Goal: Task Accomplishment & Management: Use online tool/utility

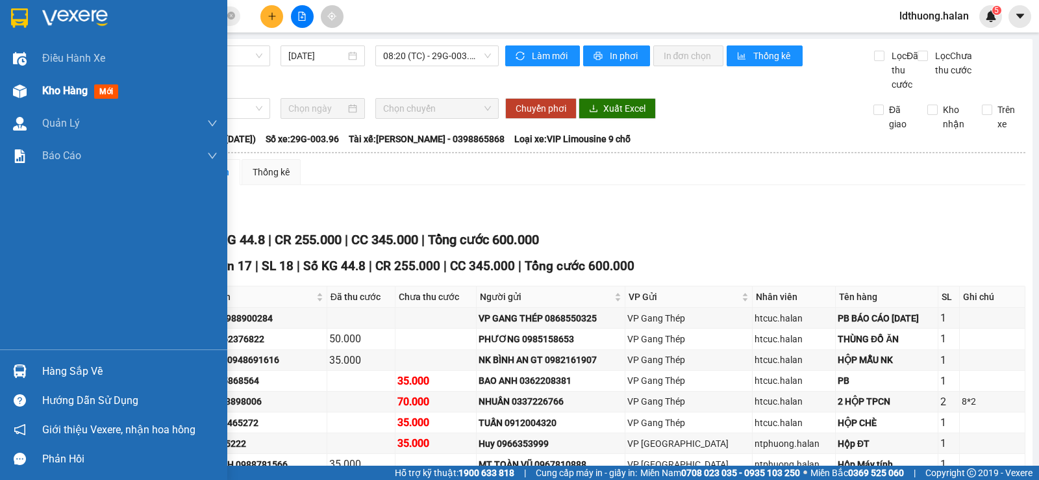
click at [8, 100] on div at bounding box center [19, 91] width 23 height 23
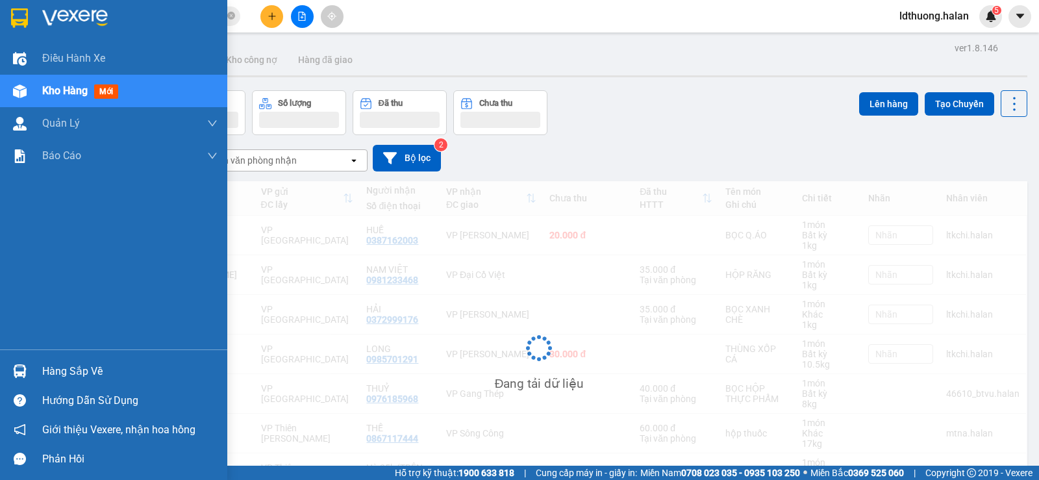
click at [79, 375] on div "Hàng sắp về" at bounding box center [129, 371] width 175 height 19
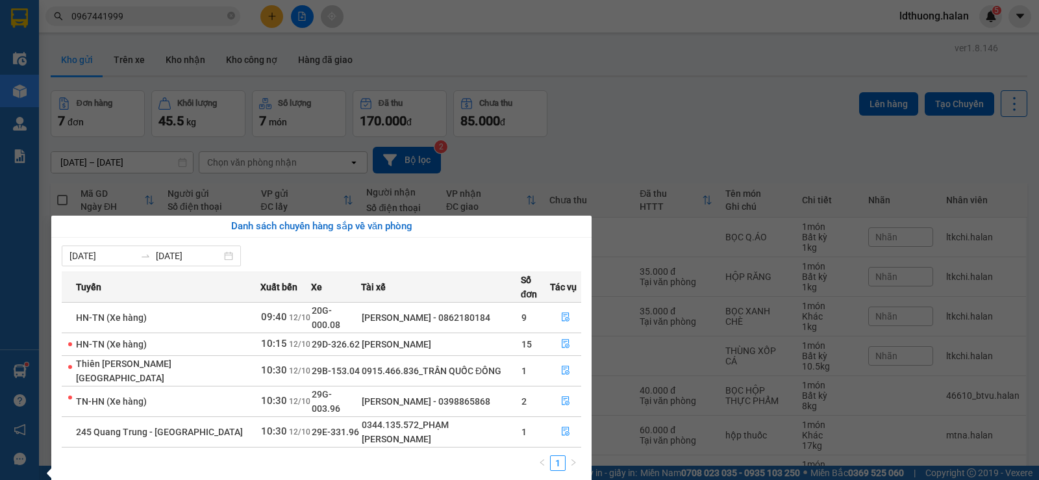
click at [589, 110] on section "Kết quả tìm kiếm ( 1179 ) Bộ lọc Mã ĐH Trạng thái Món hàng Thu hộ Tổng cước Chư…" at bounding box center [519, 240] width 1039 height 480
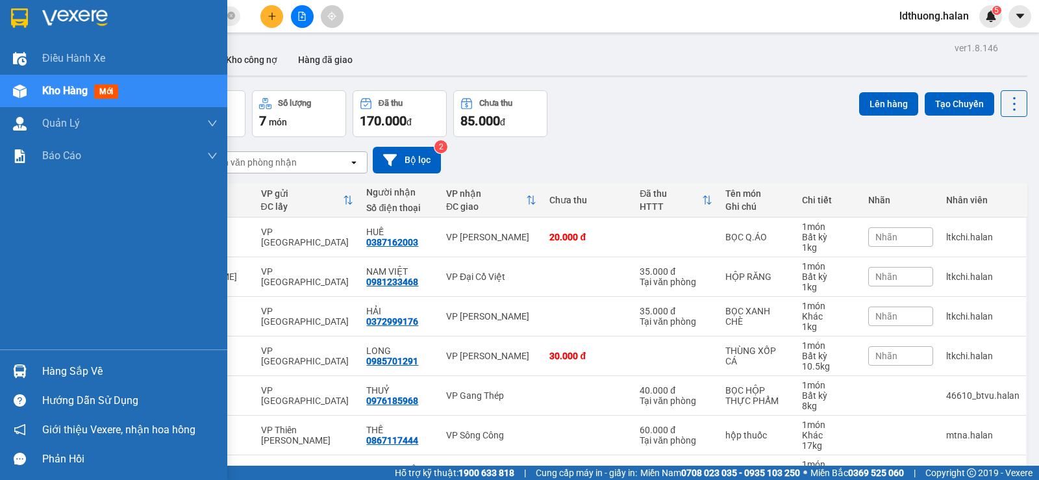
click at [73, 360] on div "Hàng sắp về" at bounding box center [113, 370] width 227 height 29
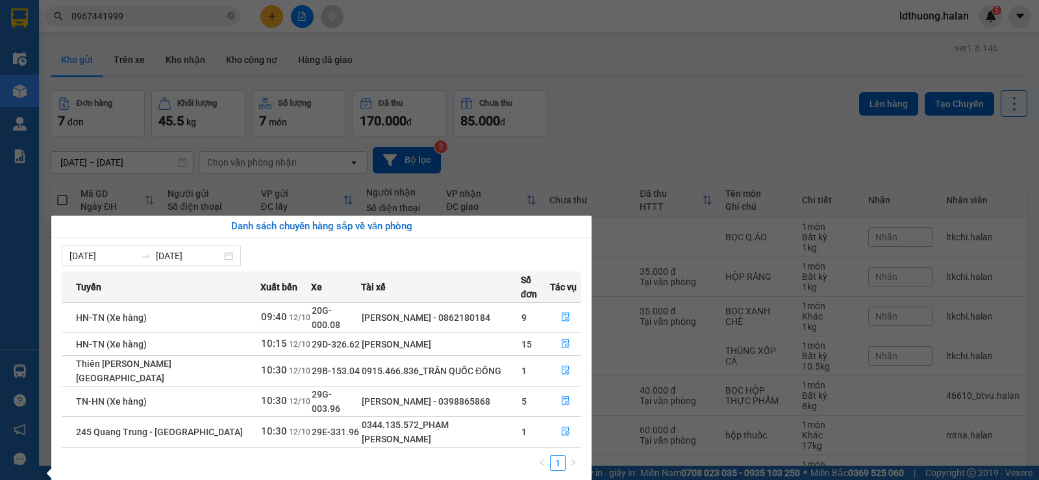
click at [589, 159] on section "Kết quả tìm kiếm ( 1179 ) Bộ lọc Mã ĐH Trạng thái Món hàng Thu hộ Tổng cước Chư…" at bounding box center [519, 240] width 1039 height 480
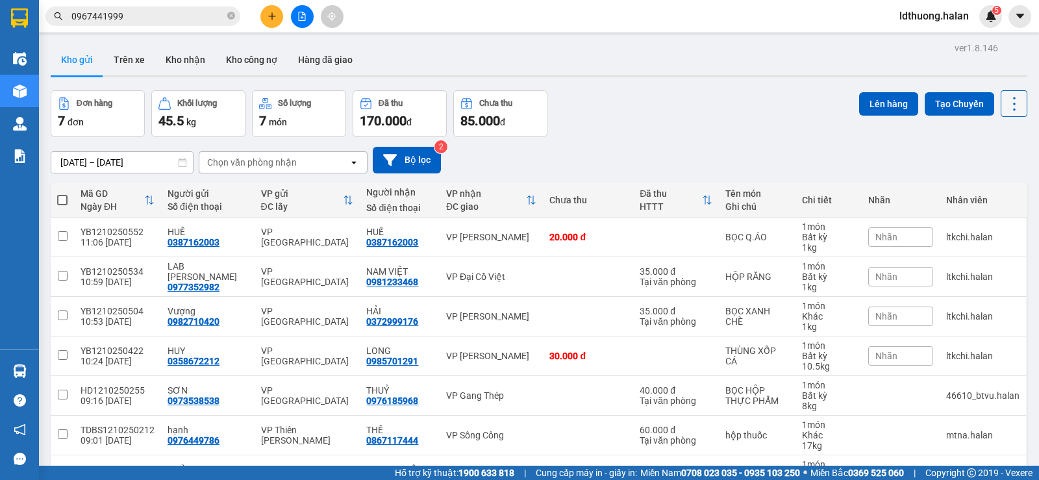
click at [1011, 113] on button at bounding box center [1013, 103] width 27 height 27
click at [993, 183] on span "Làm mới" at bounding box center [986, 185] width 36 height 13
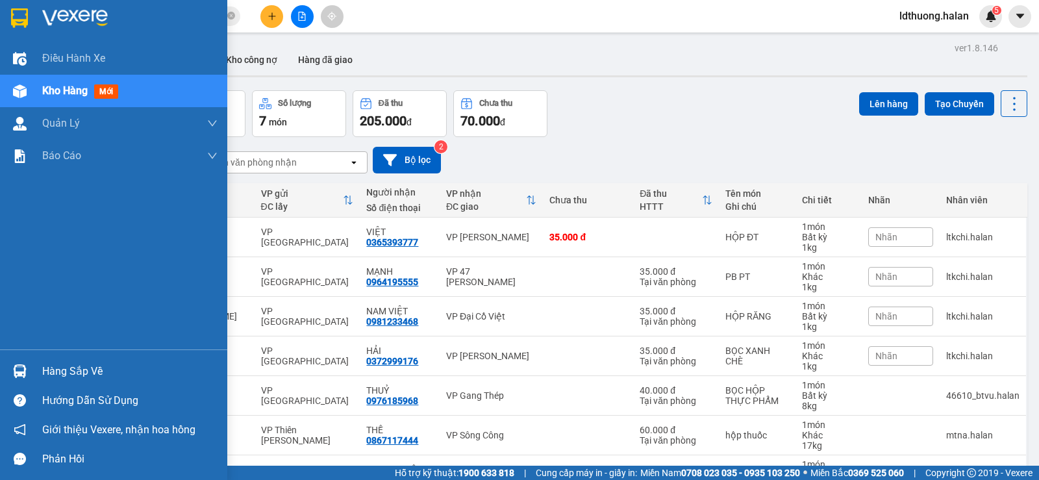
click at [42, 365] on div "Hàng sắp về" at bounding box center [129, 371] width 175 height 19
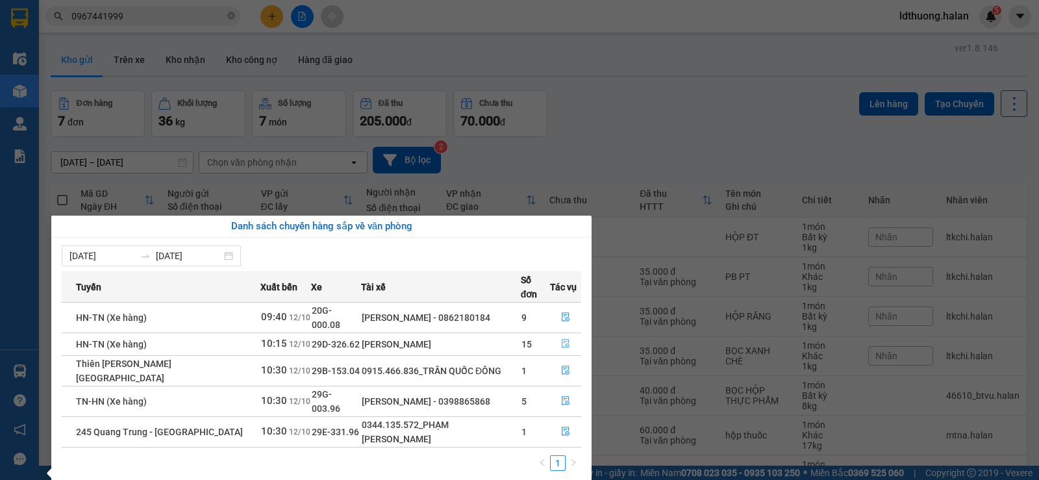
click at [564, 339] on icon "file-done" at bounding box center [565, 343] width 9 height 9
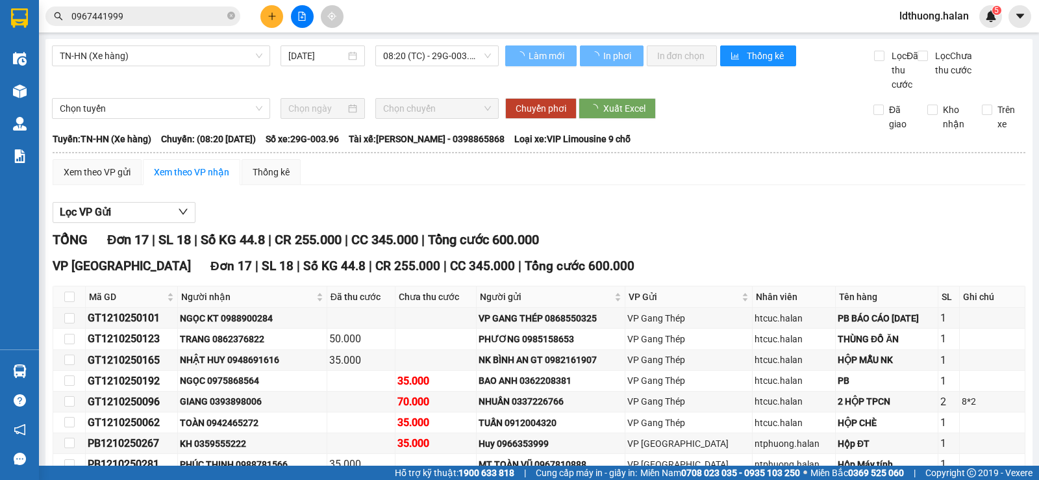
click at [416, 217] on div "Lọc VP Gửi" at bounding box center [539, 212] width 973 height 21
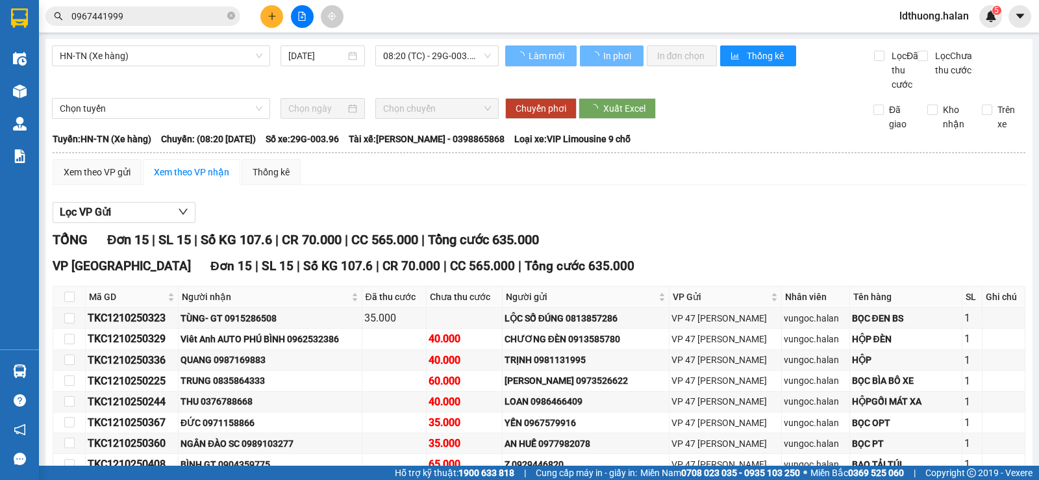
click at [416, 217] on div "Lọc VP Gửi" at bounding box center [539, 212] width 973 height 21
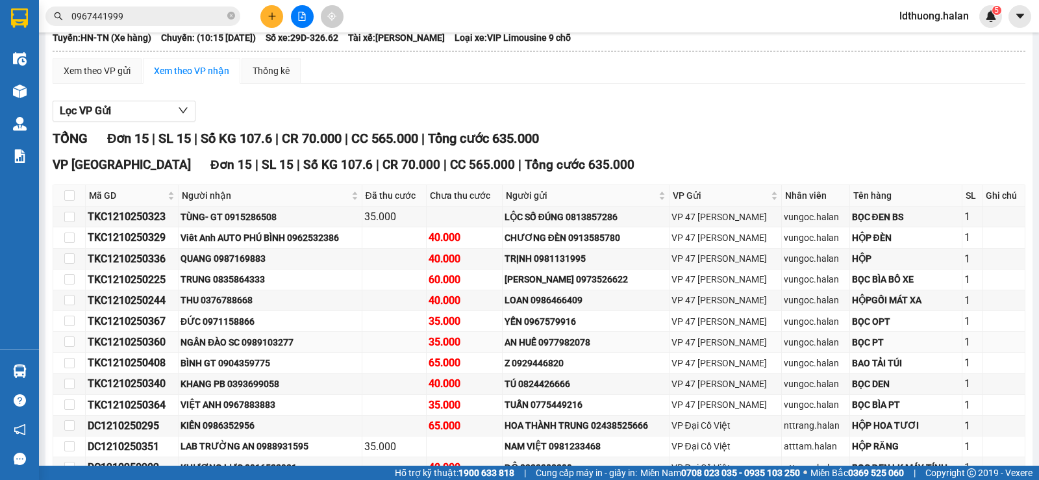
scroll to position [236, 0]
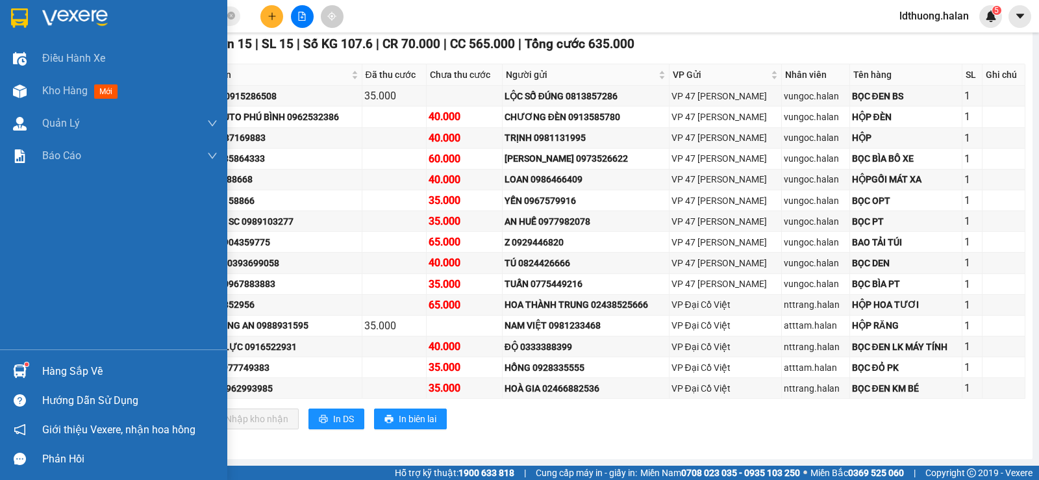
click at [49, 362] on div "Hàng sắp về" at bounding box center [129, 371] width 175 height 19
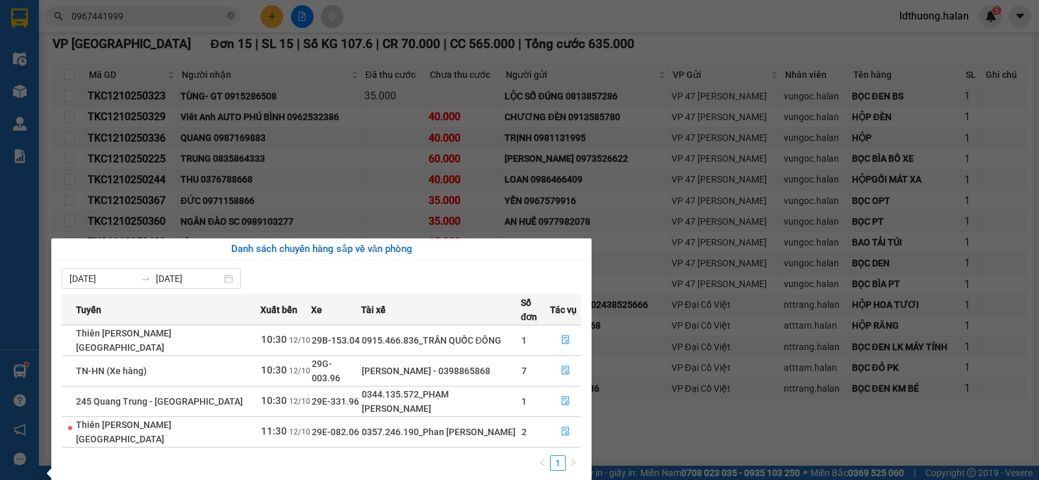
click at [387, 170] on section "Kết quả tìm kiếm ( 1179 ) Bộ lọc Mã ĐH Trạng thái Món hàng Thu hộ Tổng cước Chư…" at bounding box center [519, 240] width 1039 height 480
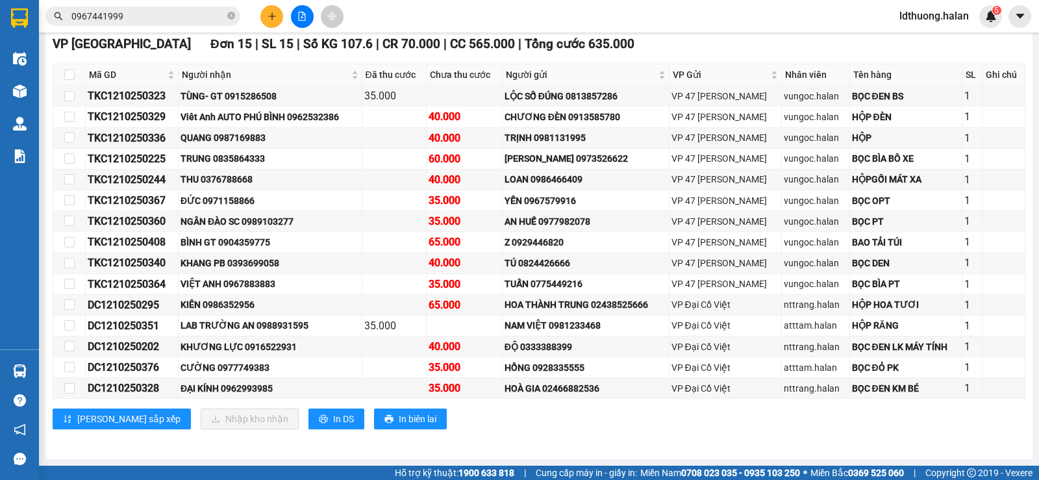
click at [38, 93] on div "Kho hàng mới" at bounding box center [19, 91] width 39 height 32
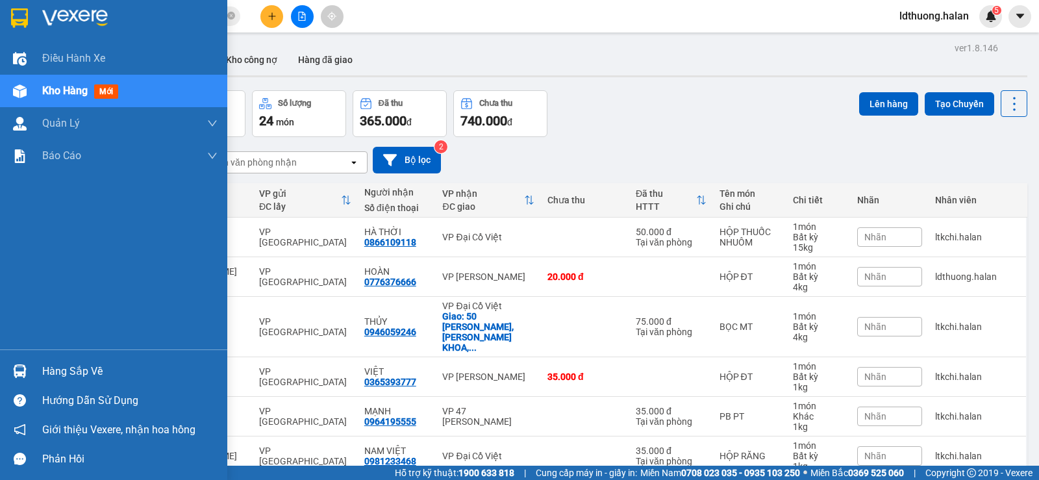
click at [29, 378] on div at bounding box center [19, 371] width 23 height 23
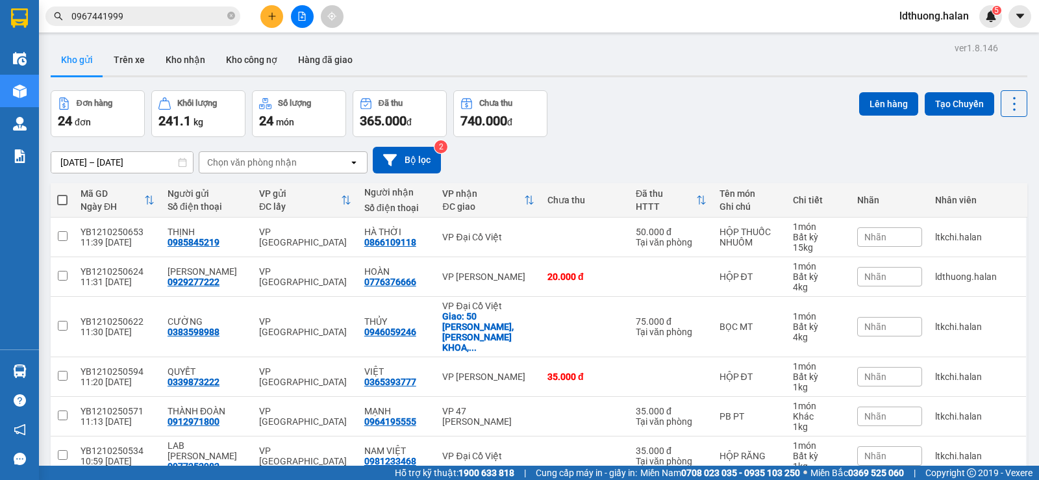
click at [595, 150] on section "Kết quả tìm kiếm ( 1179 ) Bộ lọc Mã ĐH Trạng thái Món hàng Thu hộ Tổng cước Chư…" at bounding box center [519, 240] width 1039 height 480
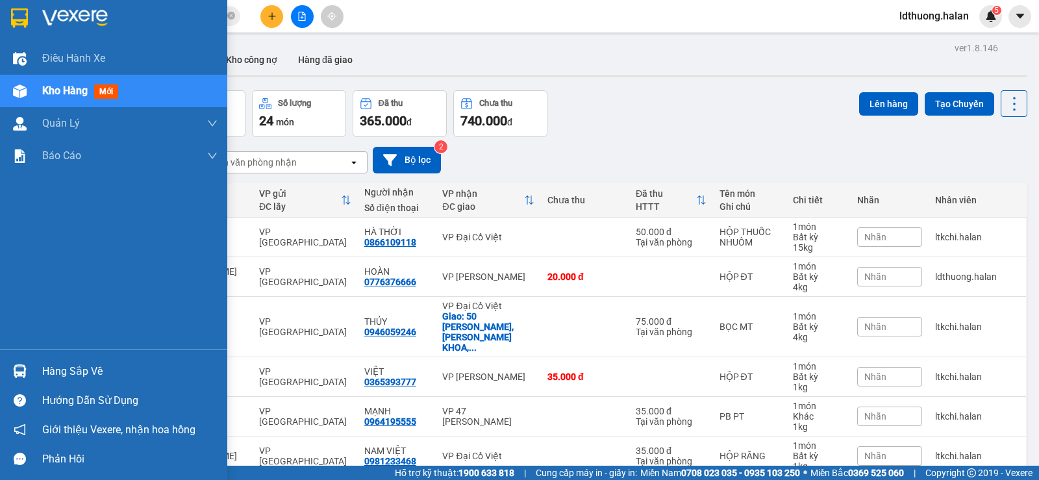
drag, startPoint x: 85, startPoint y: 362, endPoint x: 279, endPoint y: 277, distance: 211.3
click at [85, 363] on div "Hàng sắp về" at bounding box center [129, 371] width 175 height 19
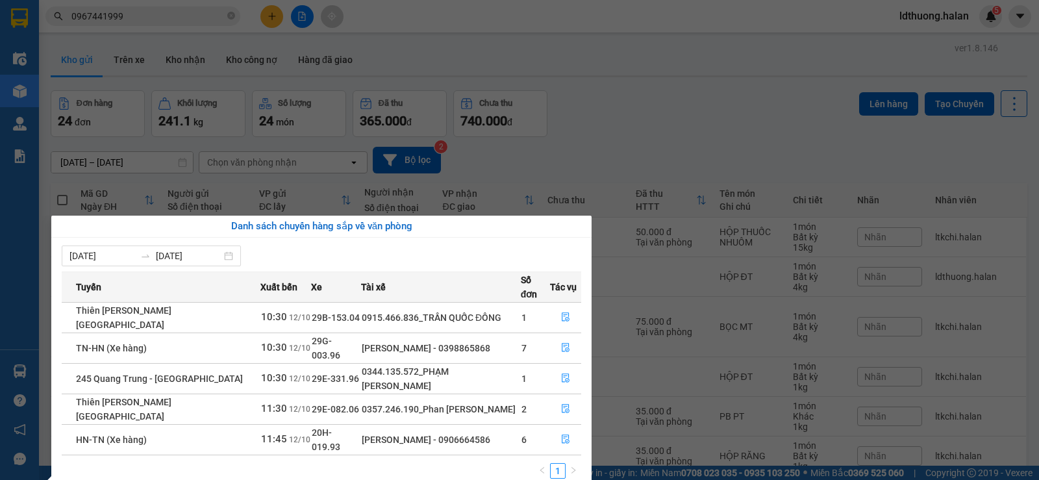
click at [564, 136] on section "Kết quả tìm kiếm ( 1179 ) Bộ lọc Mã ĐH Trạng thái Món hàng Thu hộ Tổng cước Chư…" at bounding box center [519, 240] width 1039 height 480
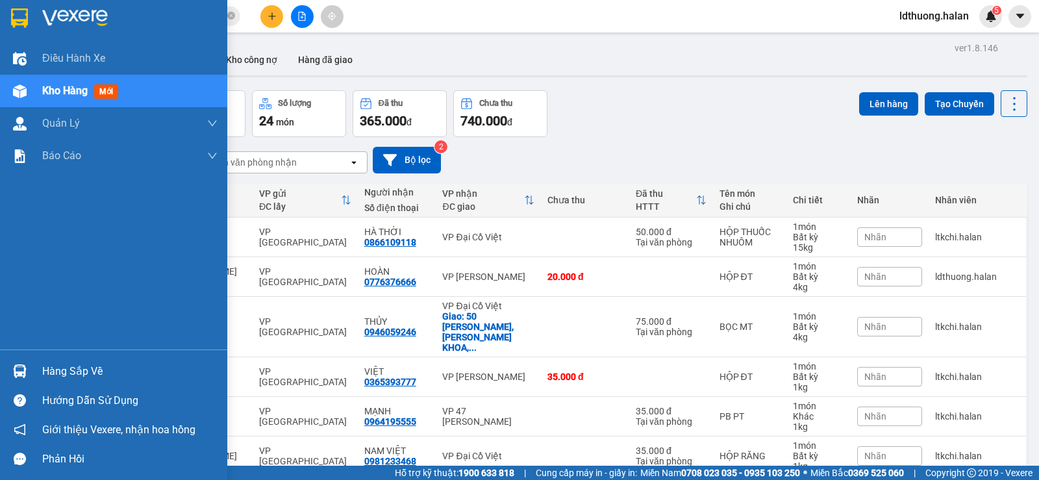
click at [47, 369] on div "Hàng sắp về" at bounding box center [129, 371] width 175 height 19
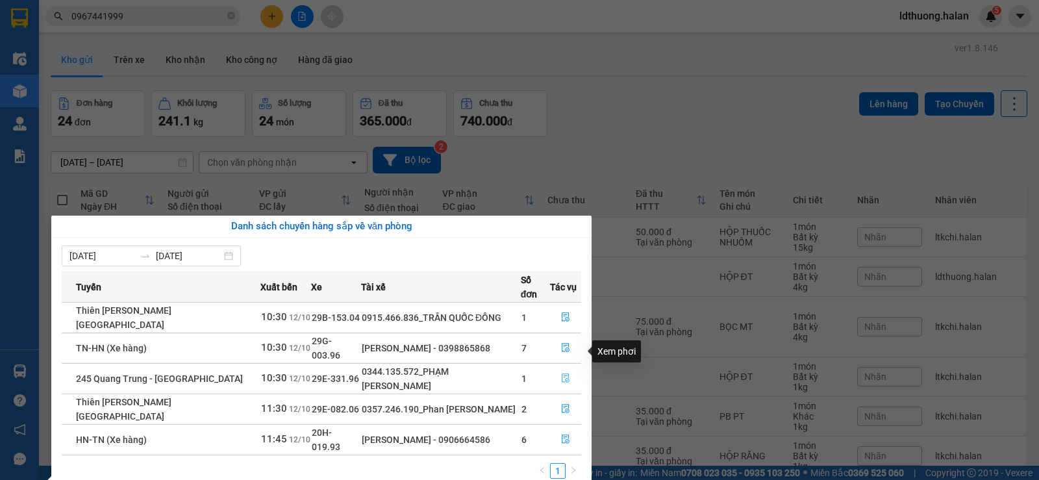
click at [567, 368] on button "button" at bounding box center [566, 378] width 30 height 21
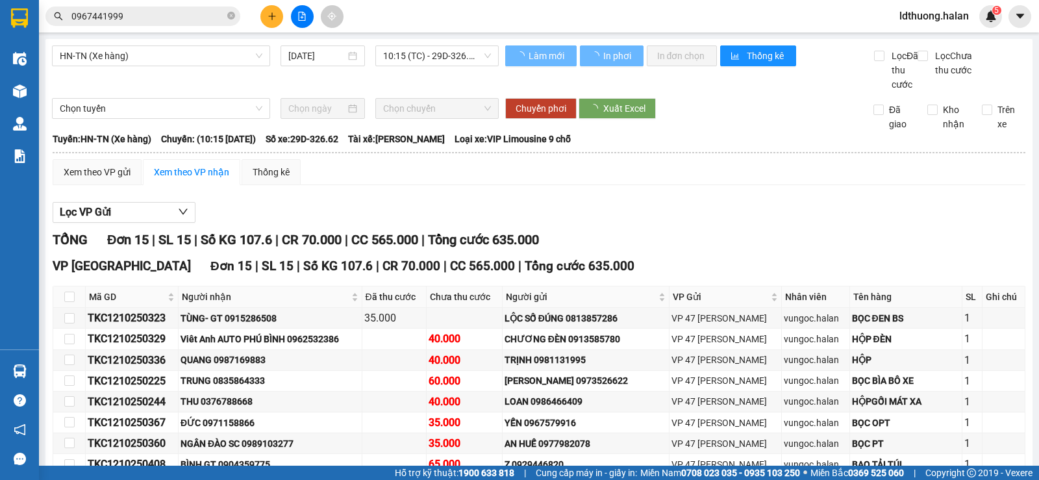
click at [483, 206] on div "Xem theo VP gửi Xem theo VP nhận Thống kê Lọc VP Gửi TỔNG Đơn 15 | SL 15 | Số …" at bounding box center [539, 413] width 973 height 508
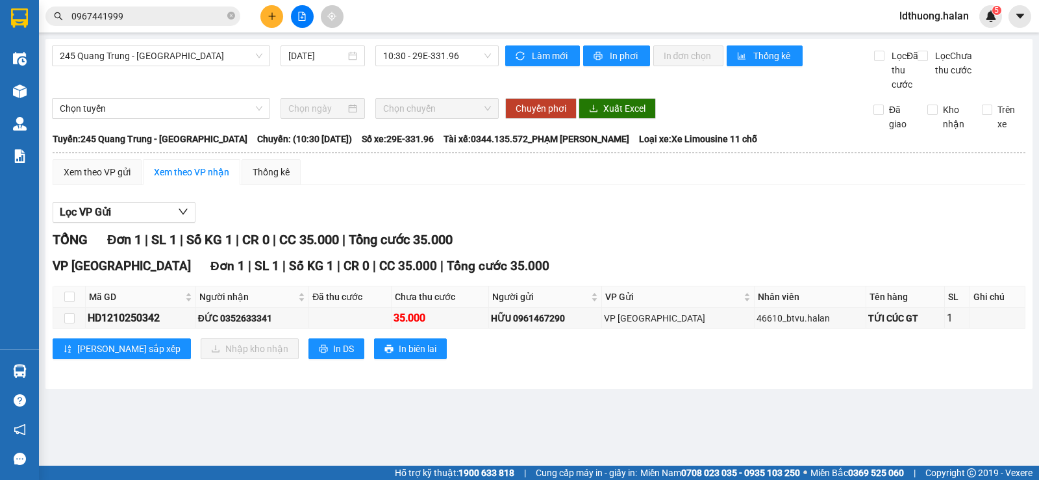
click at [403, 185] on div "Xem theo VP gửi Xem theo VP nhận Thống kê" at bounding box center [539, 172] width 973 height 26
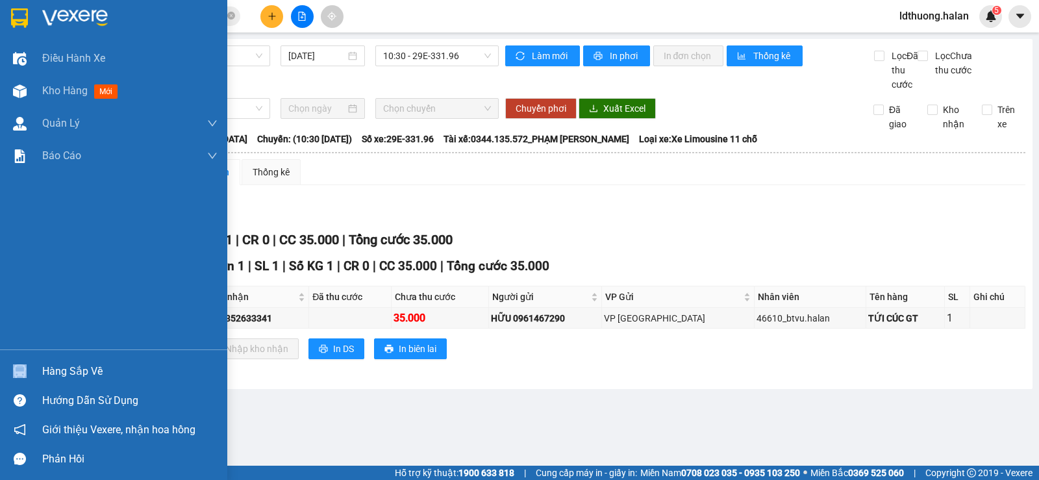
click at [63, 375] on div "Hàng sắp về" at bounding box center [113, 370] width 227 height 29
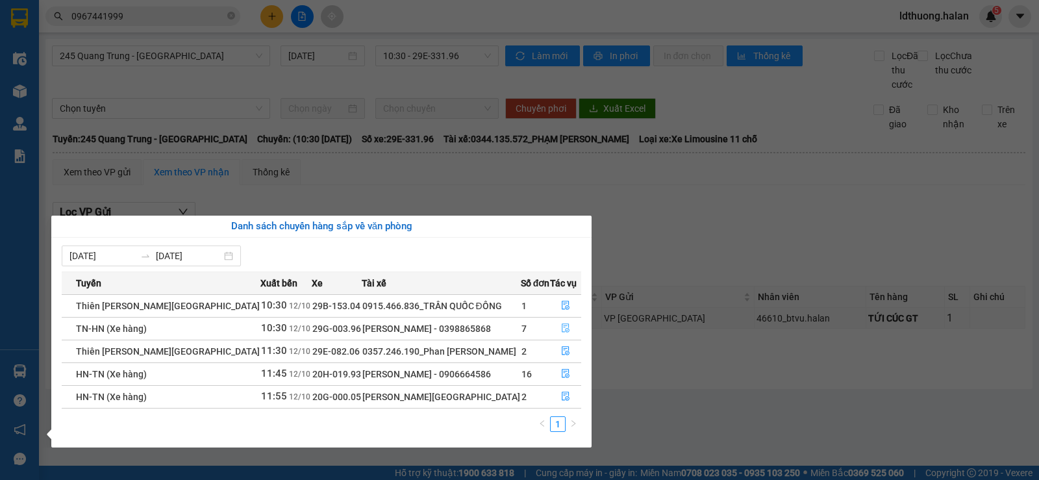
click at [572, 323] on button "button" at bounding box center [566, 328] width 30 height 21
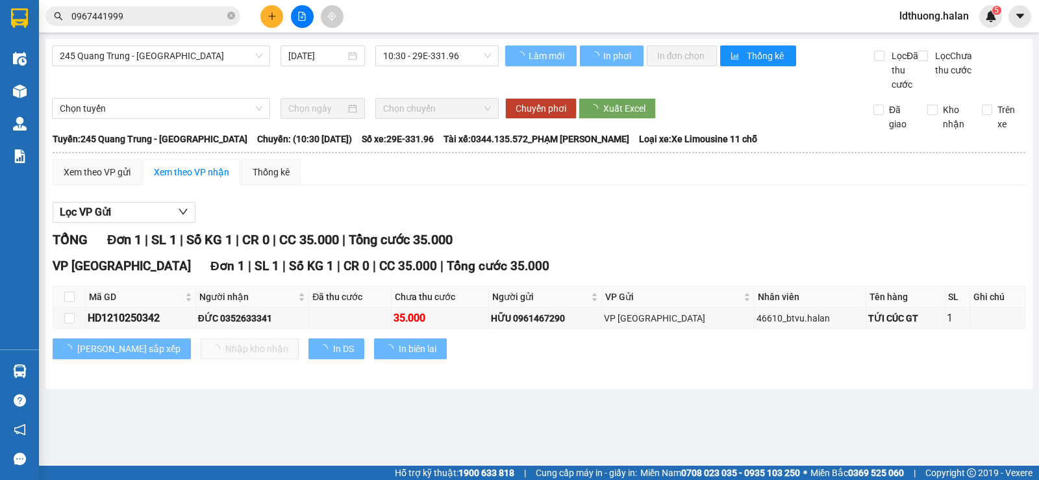
click at [490, 221] on div "Lọc VP Gửi" at bounding box center [539, 212] width 973 height 21
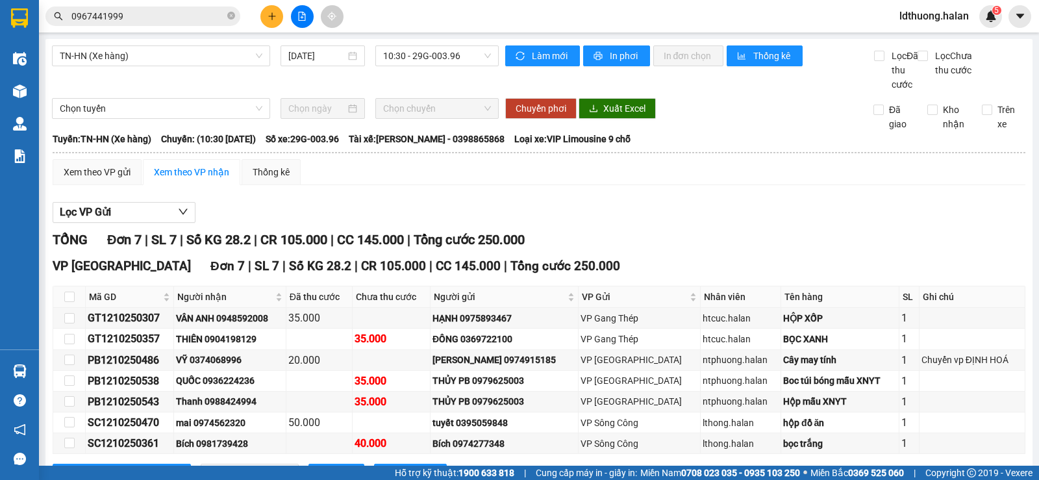
scroll to position [69, 0]
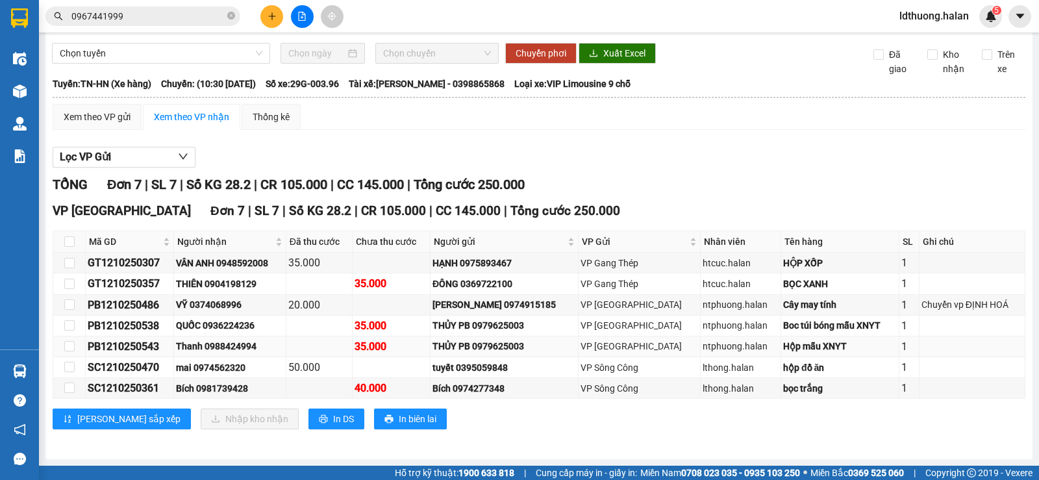
click at [500, 350] on div "THỦY PB 0979625003" at bounding box center [503, 346] width 143 height 14
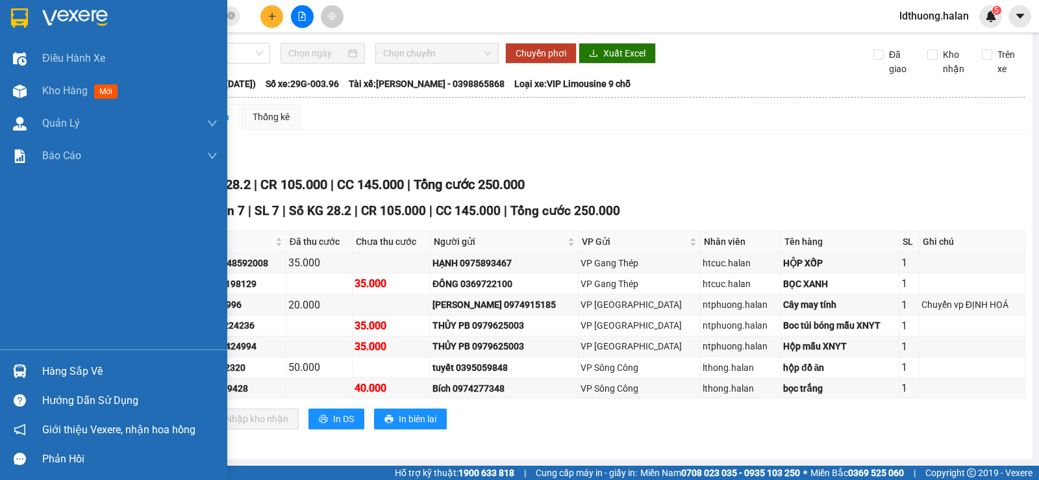
click at [74, 371] on div "Hàng sắp về" at bounding box center [129, 371] width 175 height 19
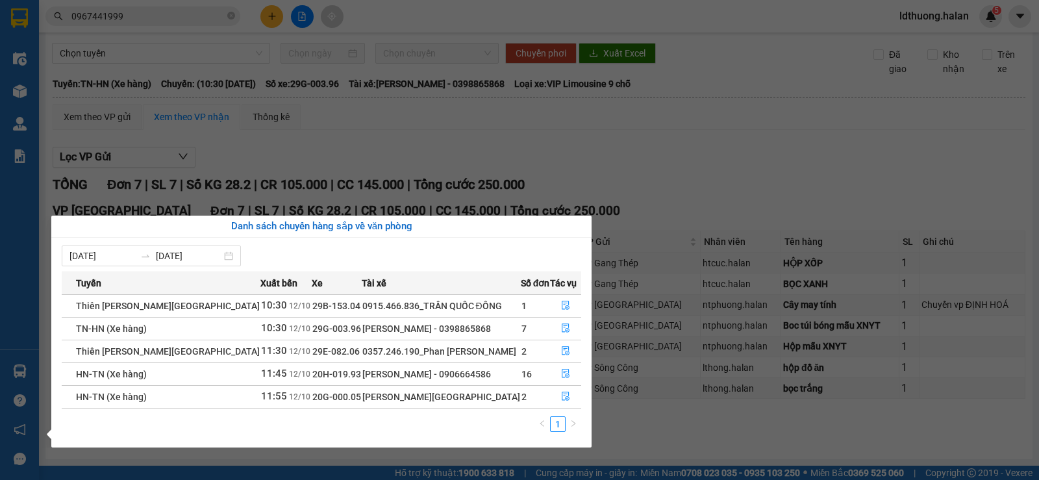
click at [498, 162] on section "Kết quả tìm kiếm ( 1179 ) Bộ lọc Mã ĐH Trạng thái Món hàng Thu hộ Tổng cước Chư…" at bounding box center [519, 240] width 1039 height 480
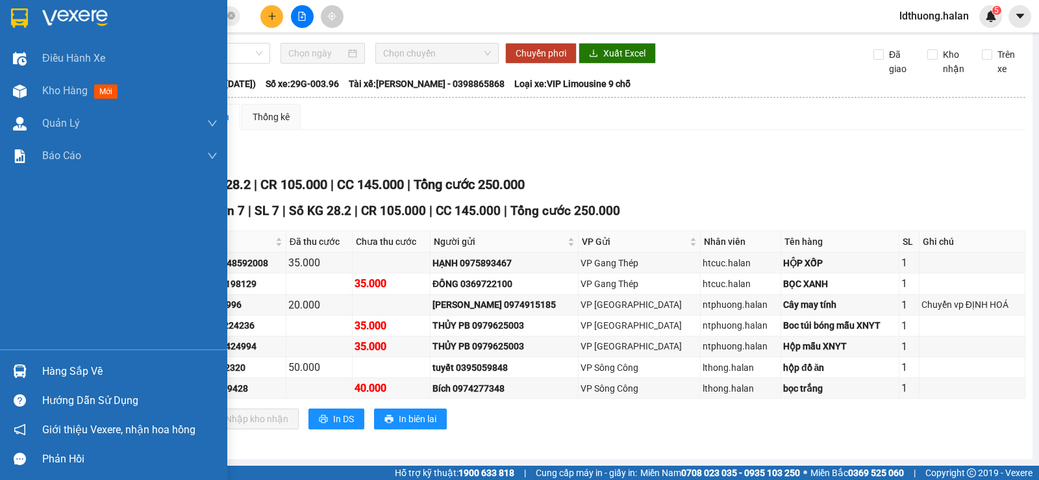
click at [57, 375] on div "Hàng sắp về" at bounding box center [129, 371] width 175 height 19
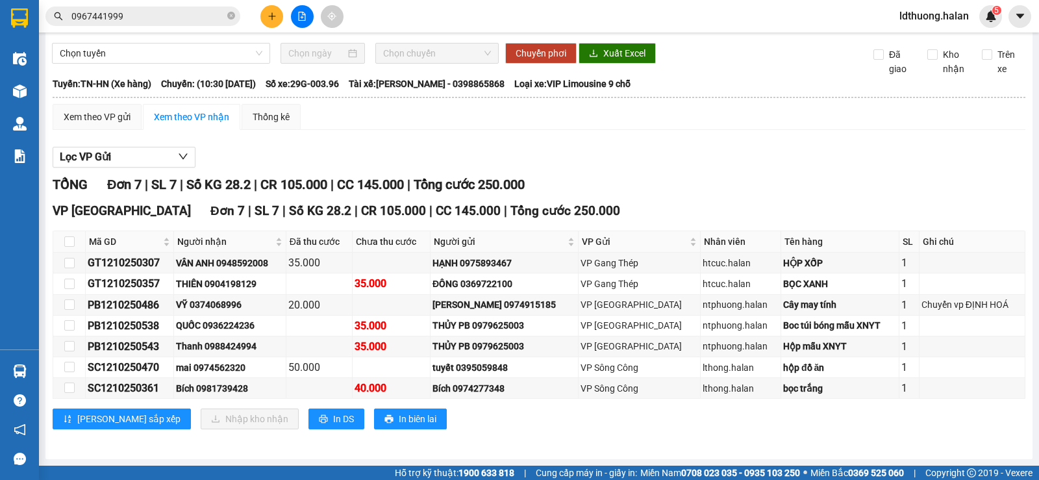
click at [449, 141] on section "Kết quả tìm kiếm ( 1179 ) Bộ lọc Mã ĐH Trạng thái Món hàng Thu hộ Tổng cước Chư…" at bounding box center [519, 240] width 1039 height 480
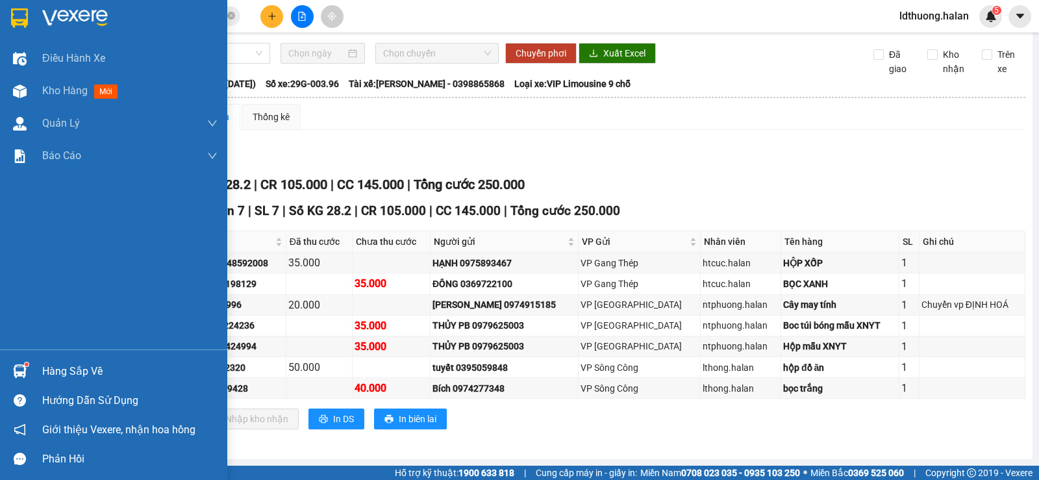
click at [34, 363] on div "Hàng sắp về" at bounding box center [113, 370] width 227 height 29
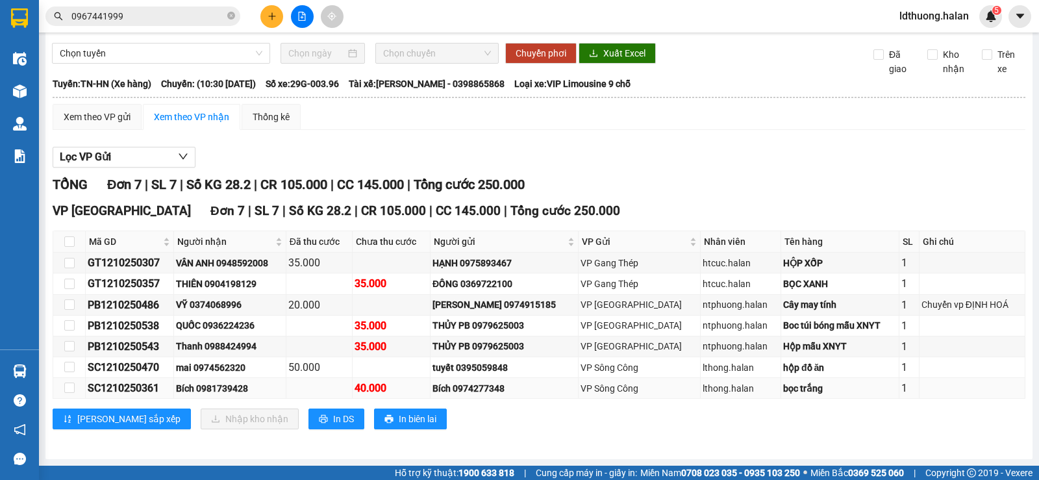
drag, startPoint x: 421, startPoint y: 162, endPoint x: 223, endPoint y: 385, distance: 297.6
click at [421, 162] on section "Kết quả tìm kiếm ( 1179 ) Bộ lọc Mã ĐH Trạng thái Món hàng Thu hộ Tổng cước Chư…" at bounding box center [519, 240] width 1039 height 480
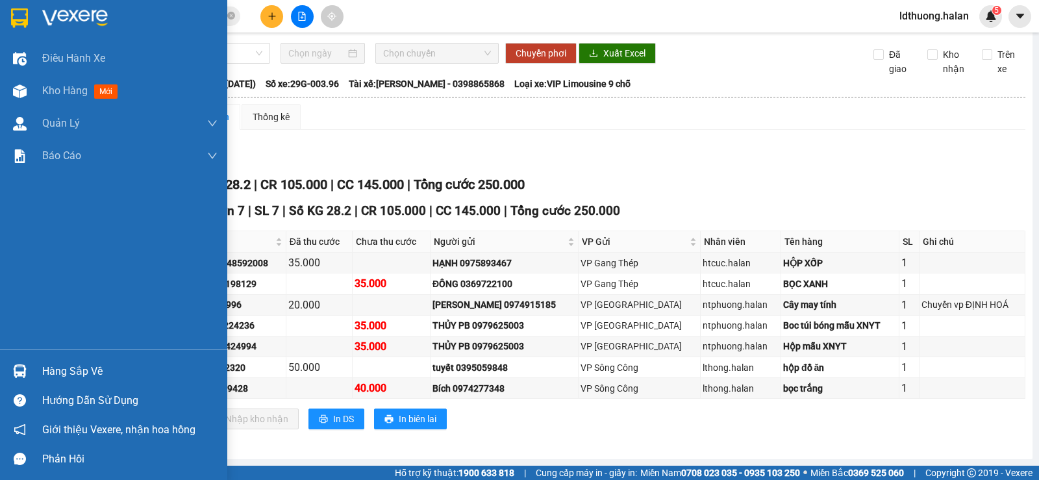
click at [89, 375] on div "Hàng sắp về" at bounding box center [129, 371] width 175 height 19
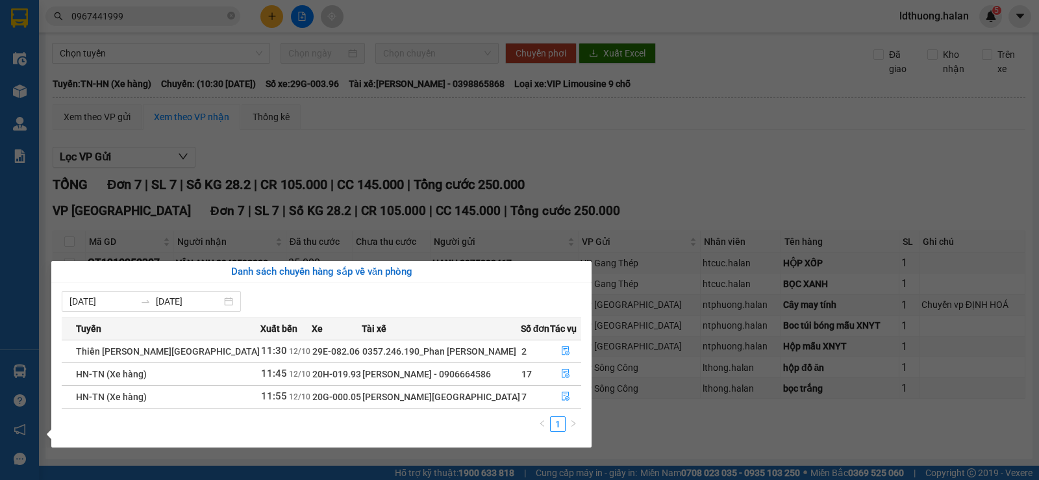
click at [465, 126] on section "Kết quả tìm kiếm ( 1179 ) Bộ lọc Mã ĐH Trạng thái Món hàng Thu hộ Tổng cước Chư…" at bounding box center [519, 240] width 1039 height 480
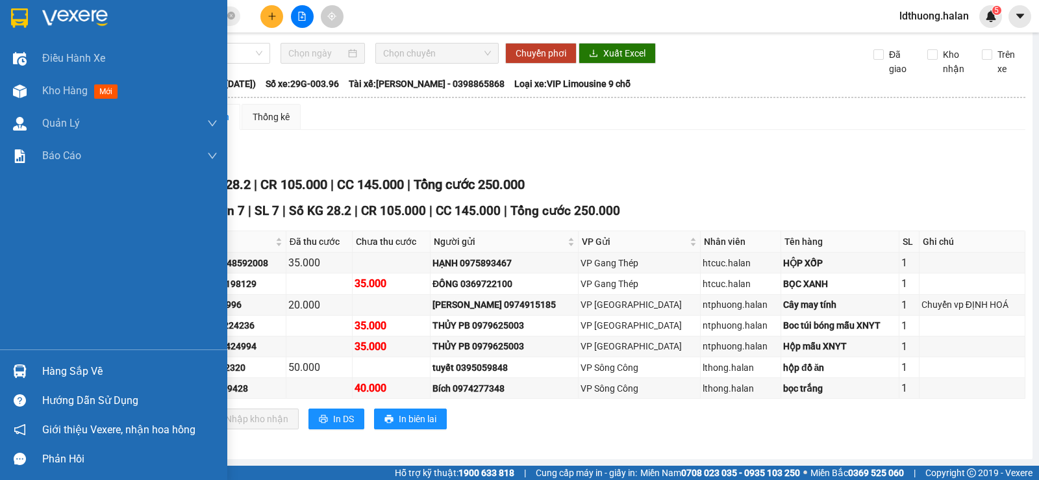
click at [41, 369] on div "Hàng sắp về" at bounding box center [113, 370] width 227 height 29
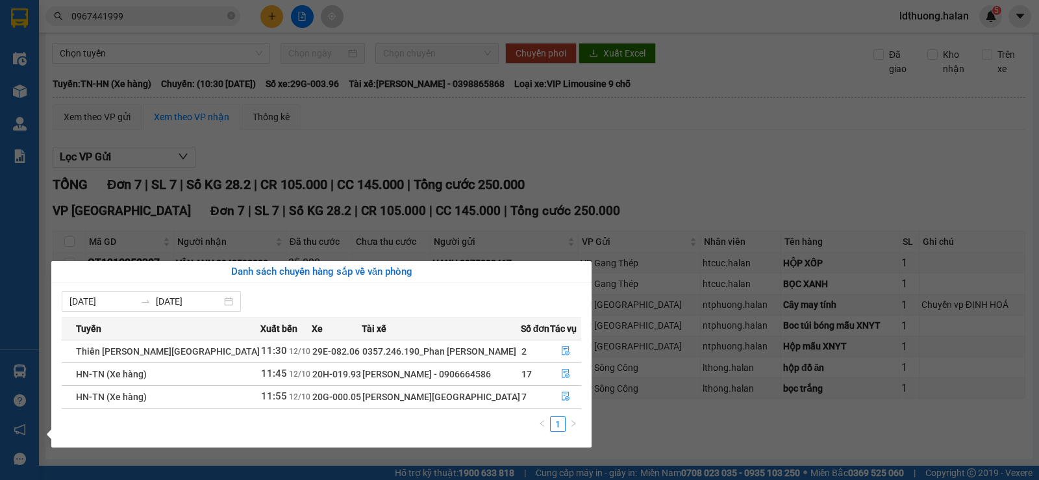
click at [330, 142] on section "Kết quả tìm kiếm ( 1179 ) Bộ lọc Mã ĐH Trạng thái Món hàng Thu hộ Tổng cước Chư…" at bounding box center [519, 240] width 1039 height 480
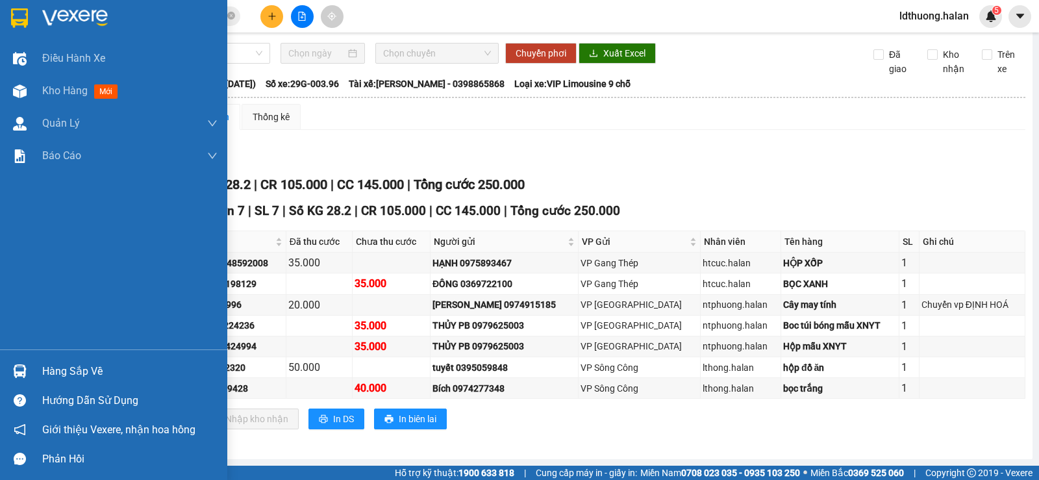
click at [62, 380] on div "Hàng sắp về" at bounding box center [129, 371] width 175 height 19
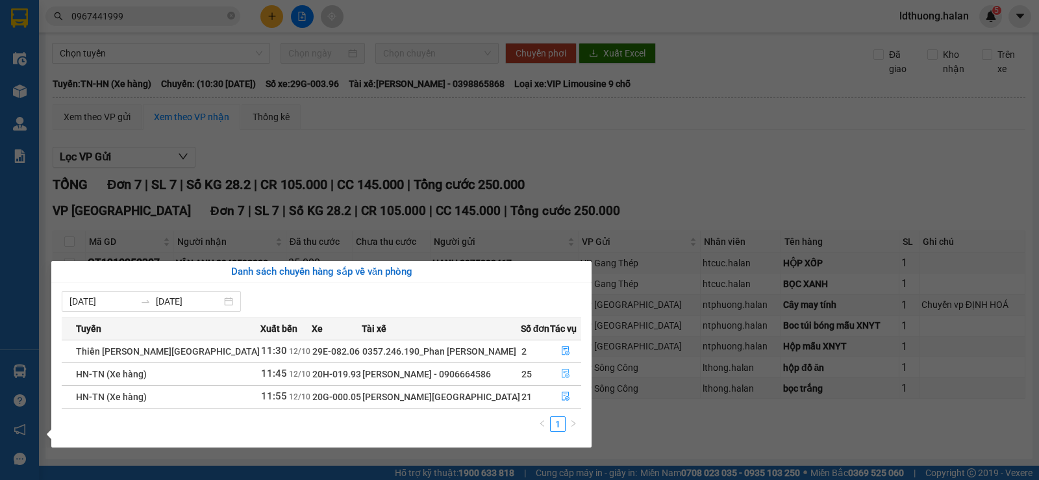
click at [566, 375] on icon "file-done" at bounding box center [565, 373] width 9 height 9
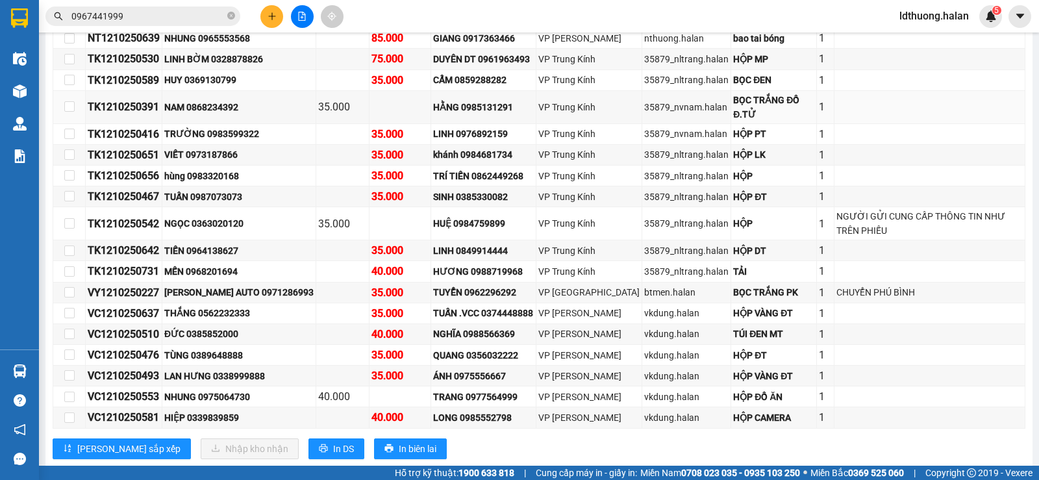
scroll to position [484, 0]
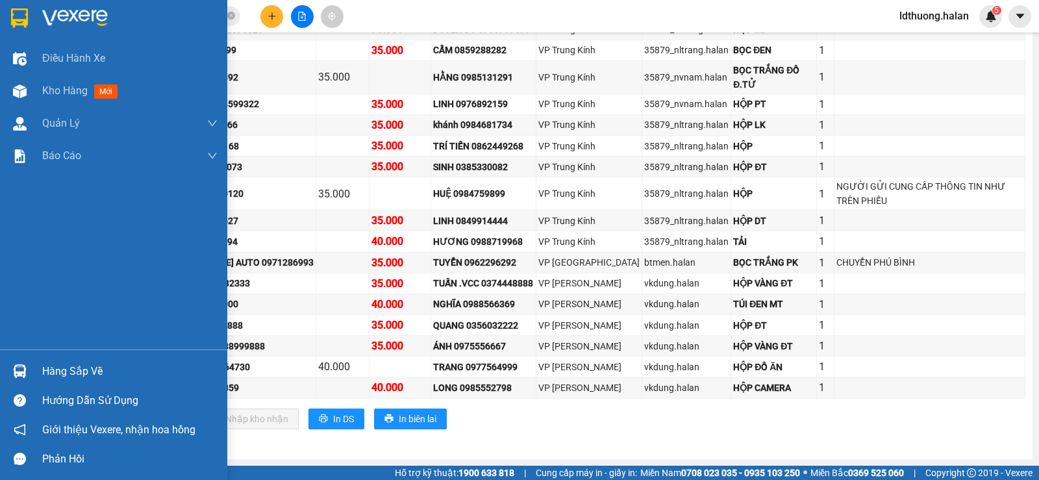
click at [32, 375] on div "Hàng sắp về" at bounding box center [113, 370] width 227 height 29
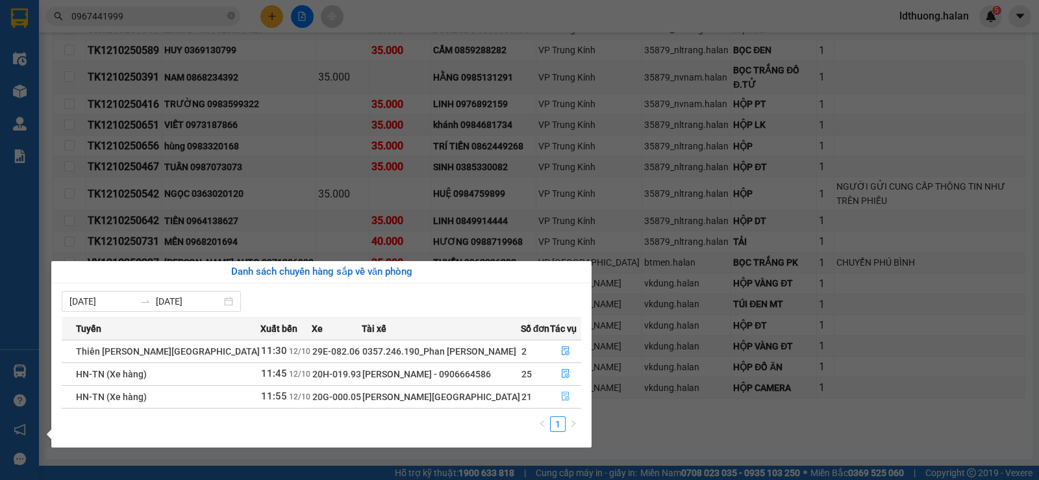
click at [571, 400] on button "button" at bounding box center [566, 396] width 30 height 21
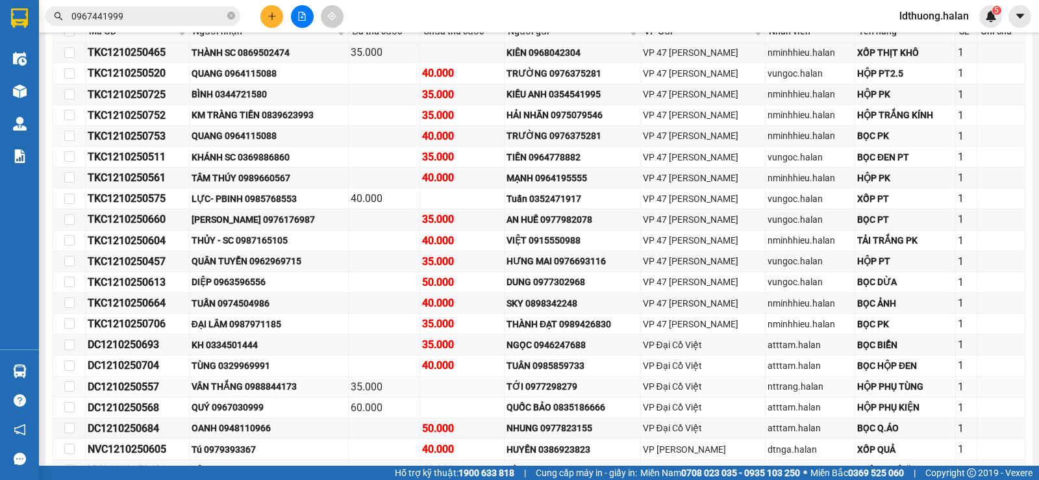
scroll to position [362, 0]
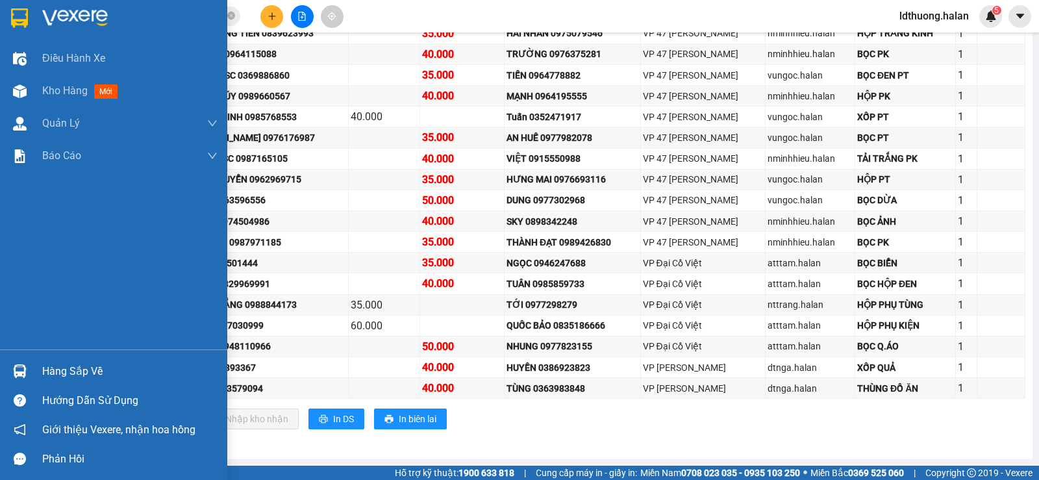
drag, startPoint x: 41, startPoint y: 104, endPoint x: 42, endPoint y: 356, distance: 252.5
click at [43, 99] on div "Kho hàng mới" at bounding box center [113, 91] width 227 height 32
click at [45, 92] on span "Kho hàng" at bounding box center [64, 90] width 45 height 12
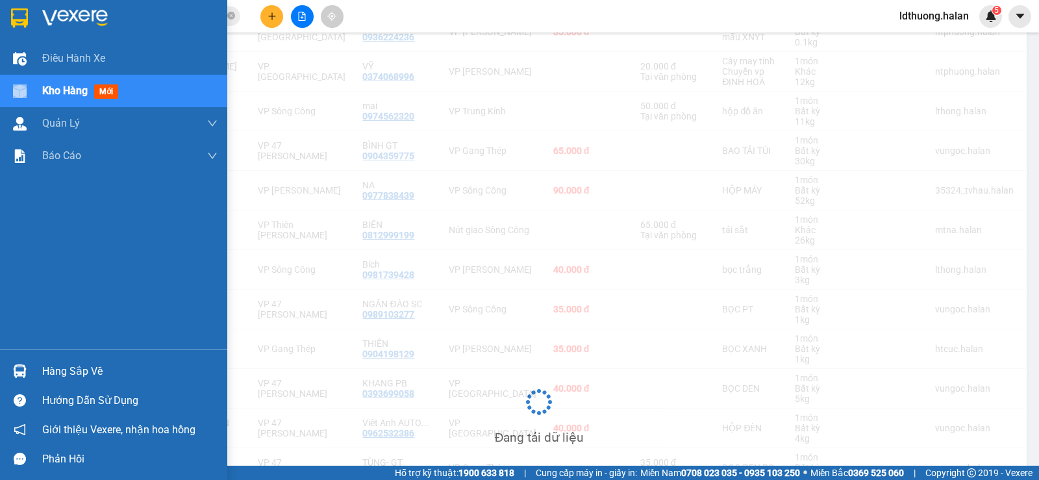
click at [44, 358] on div "Hàng sắp về" at bounding box center [113, 370] width 227 height 29
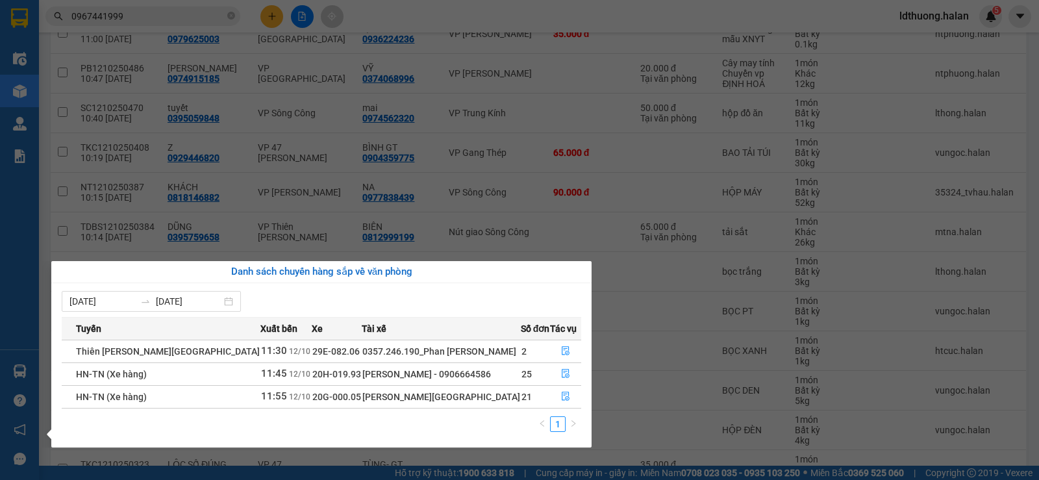
click at [552, 130] on section "Kết quả tìm kiếm ( 1179 ) Bộ lọc Mã ĐH Trạng thái Món hàng Thu hộ Tổng cước Chư…" at bounding box center [519, 240] width 1039 height 480
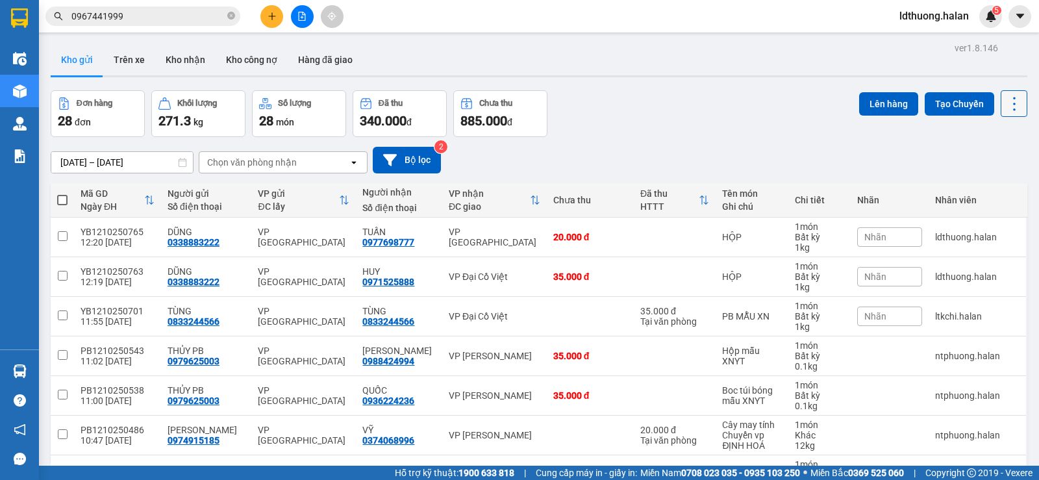
click at [1013, 102] on icon at bounding box center [1014, 104] width 18 height 18
drag, startPoint x: 987, startPoint y: 184, endPoint x: 920, endPoint y: 201, distance: 69.0
click at [987, 185] on span "Làm mới" at bounding box center [986, 185] width 36 height 13
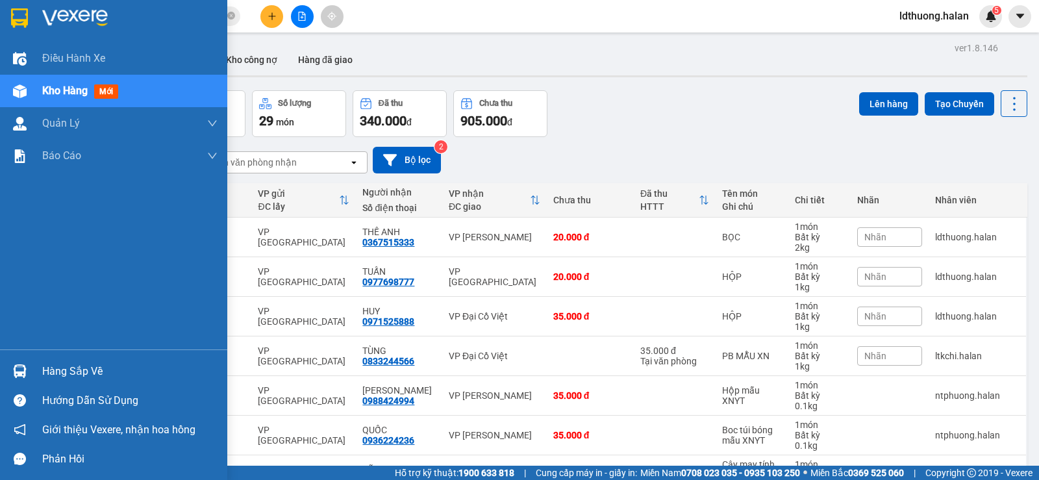
click at [29, 364] on div at bounding box center [19, 371] width 23 height 23
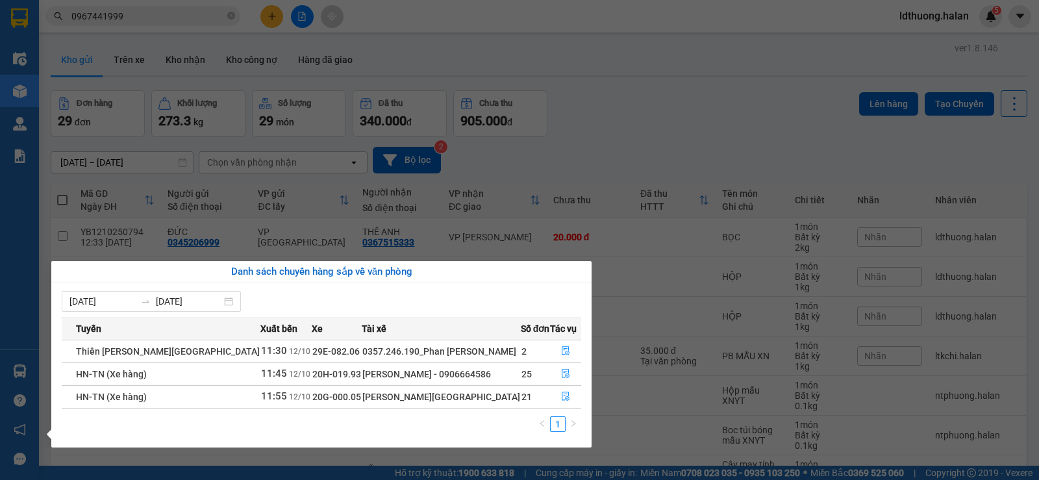
drag, startPoint x: 540, startPoint y: 161, endPoint x: 531, endPoint y: 167, distance: 10.3
click at [539, 162] on section "Kết quả tìm kiếm ( 1179 ) Bộ lọc Mã ĐH Trạng thái Món hàng Thu hộ Tổng cước Chư…" at bounding box center [519, 240] width 1039 height 480
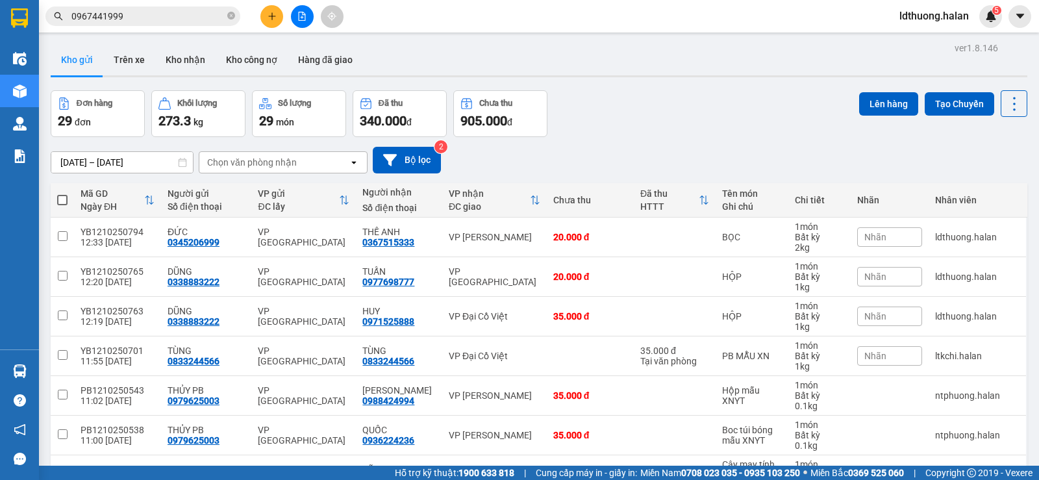
click at [25, 362] on div at bounding box center [19, 371] width 23 height 23
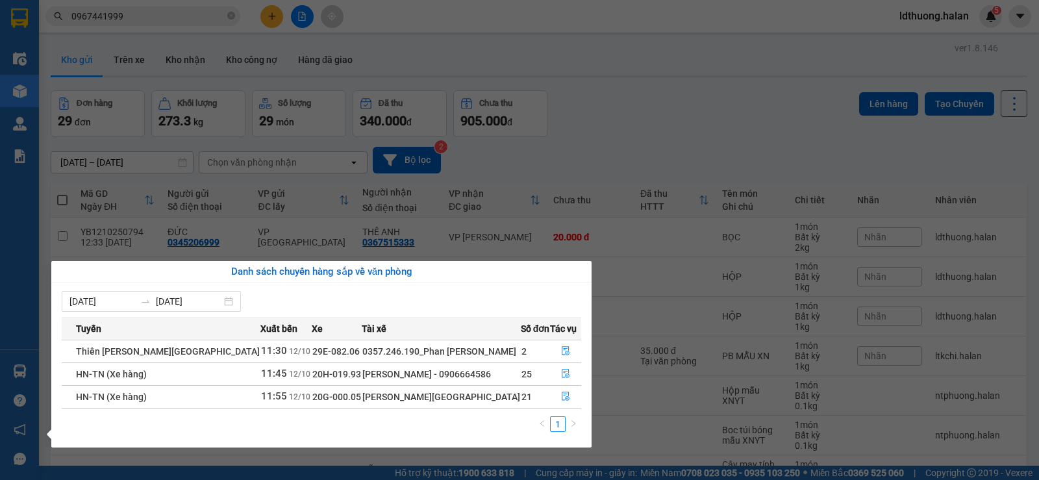
click at [528, 139] on section "Kết quả tìm kiếm ( 1179 ) Bộ lọc Mã ĐH Trạng thái Món hàng Thu hộ Tổng cước Chư…" at bounding box center [519, 240] width 1039 height 480
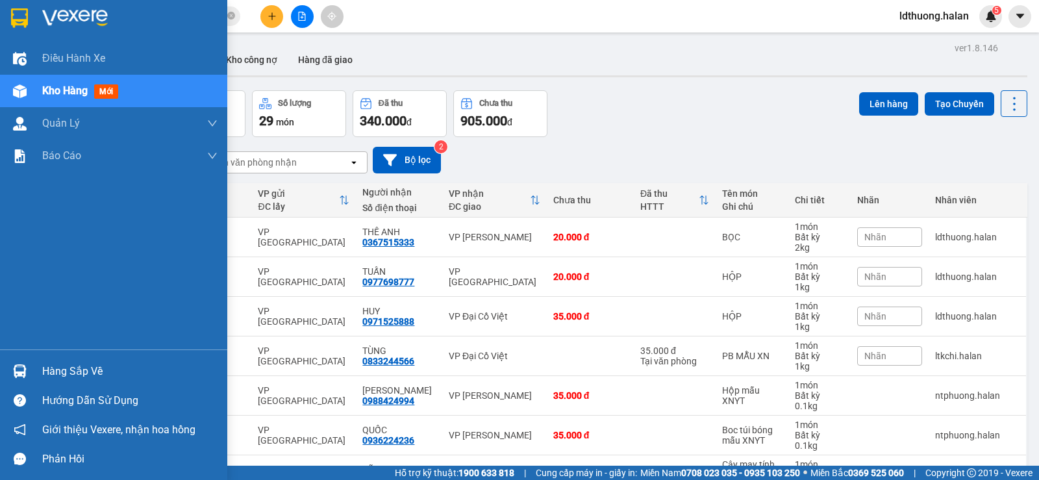
click at [70, 373] on div "Hàng sắp về" at bounding box center [129, 371] width 175 height 19
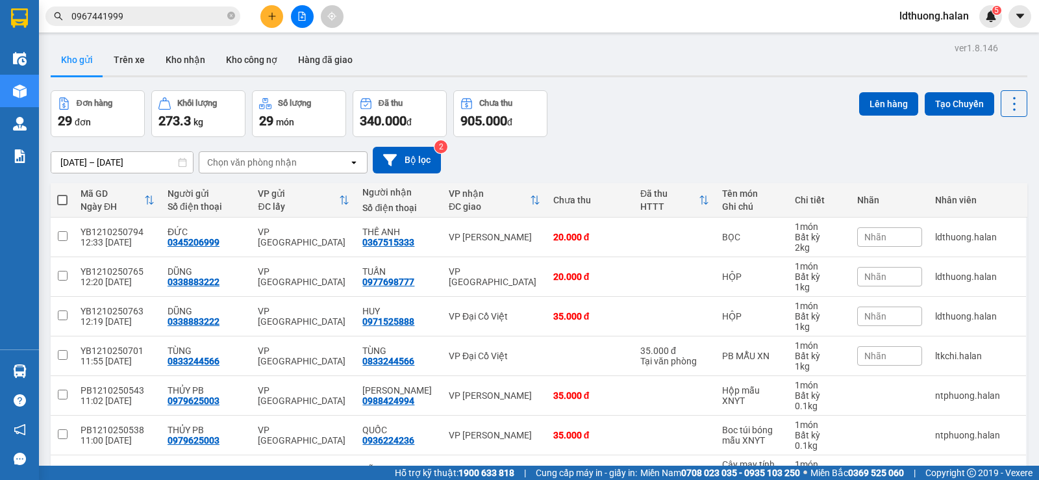
click at [579, 152] on section "Kết quả tìm kiếm ( 1179 ) Bộ lọc Mã ĐH Trạng thái Món hàng Thu hộ Tổng cước Chư…" at bounding box center [519, 240] width 1039 height 480
click at [130, 9] on input "0967441999" at bounding box center [147, 16] width 153 height 14
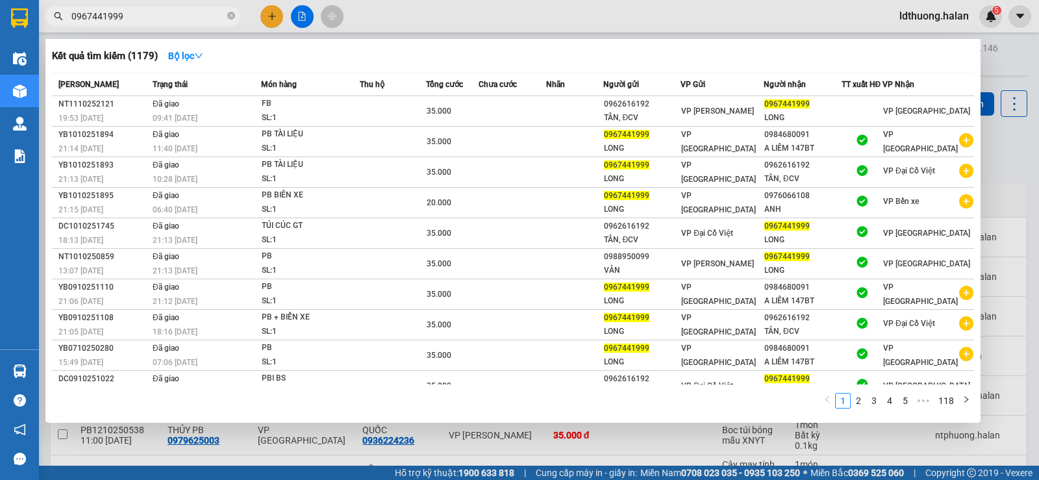
click at [130, 9] on input "0967441999" at bounding box center [147, 16] width 153 height 14
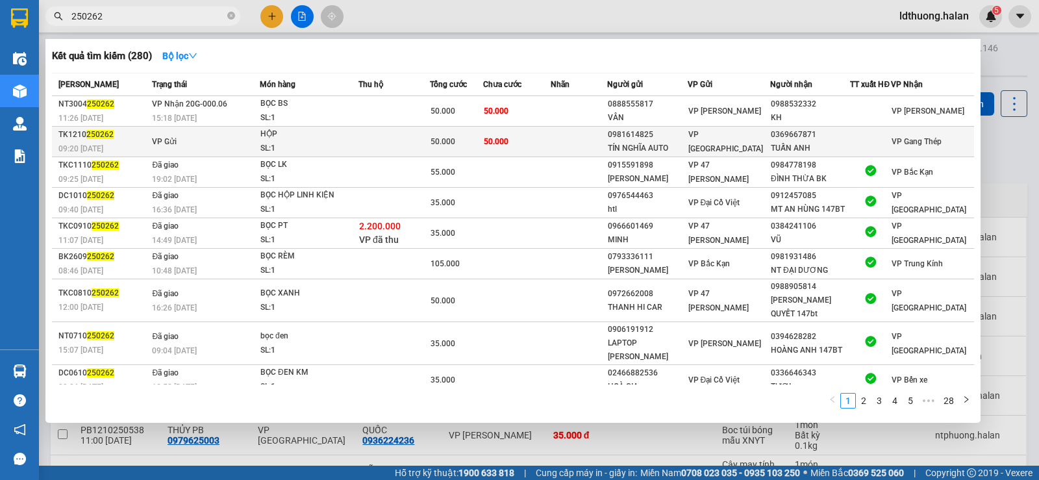
type input "250262"
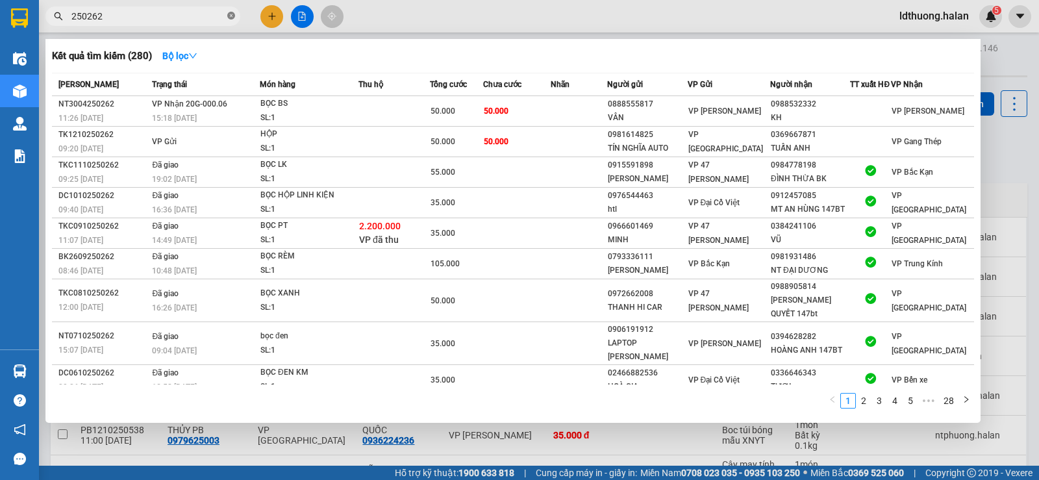
click at [229, 13] on icon "close-circle" at bounding box center [231, 16] width 8 height 8
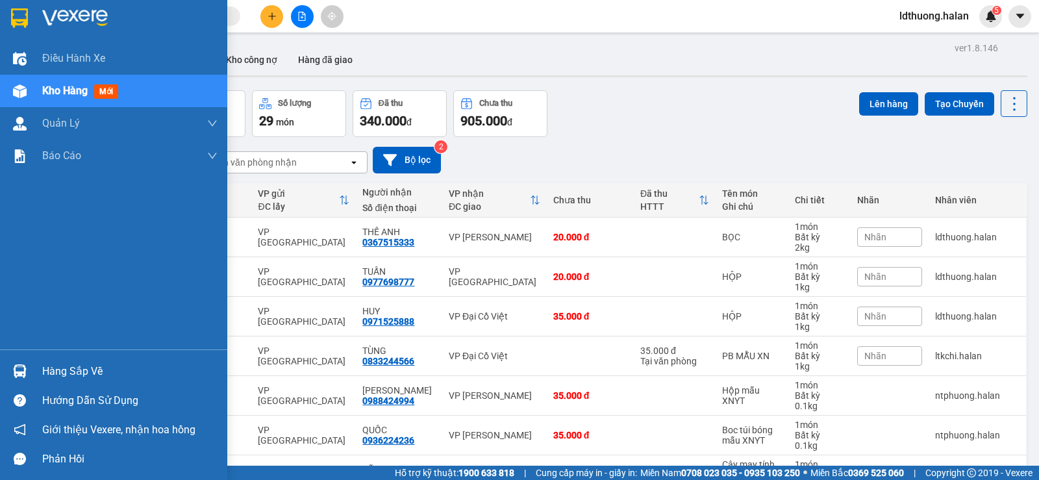
drag, startPoint x: 32, startPoint y: 360, endPoint x: 32, endPoint y: 367, distance: 7.1
click at [32, 367] on div "Hàng sắp về" at bounding box center [113, 370] width 227 height 29
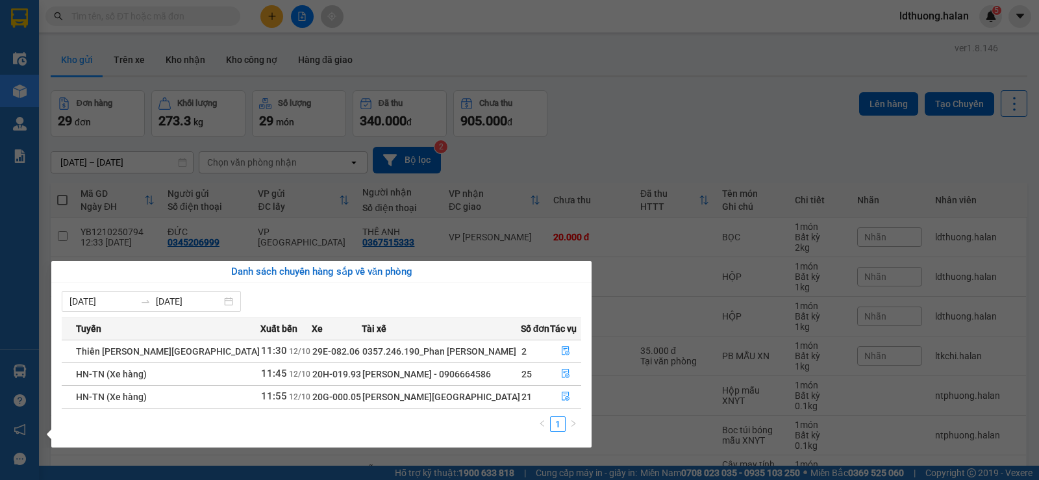
click at [500, 151] on section "Kết quả tìm kiếm ( 280 ) Bộ lọc Mã ĐH Trạng thái Món hàng Thu hộ Tổng cước Chưa…" at bounding box center [519, 240] width 1039 height 480
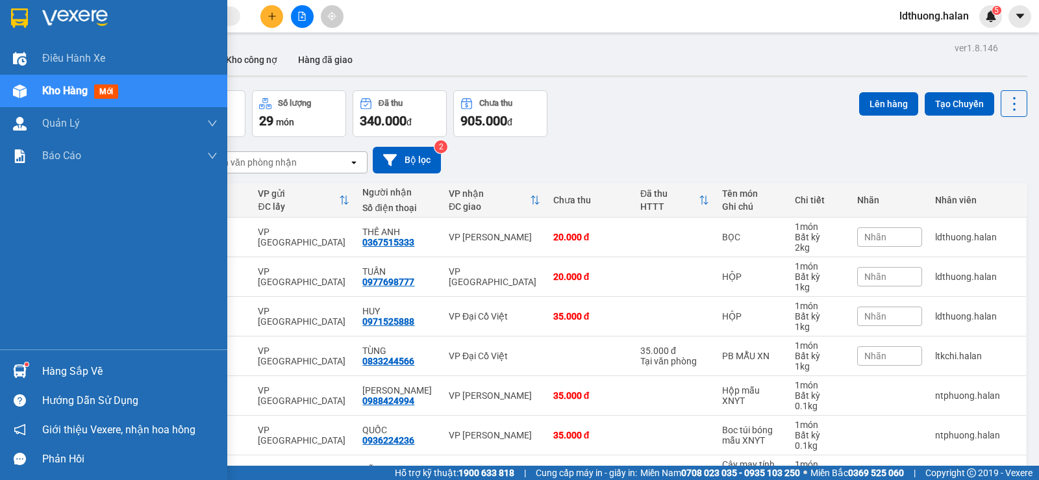
click at [55, 373] on div "Hàng sắp về" at bounding box center [129, 371] width 175 height 19
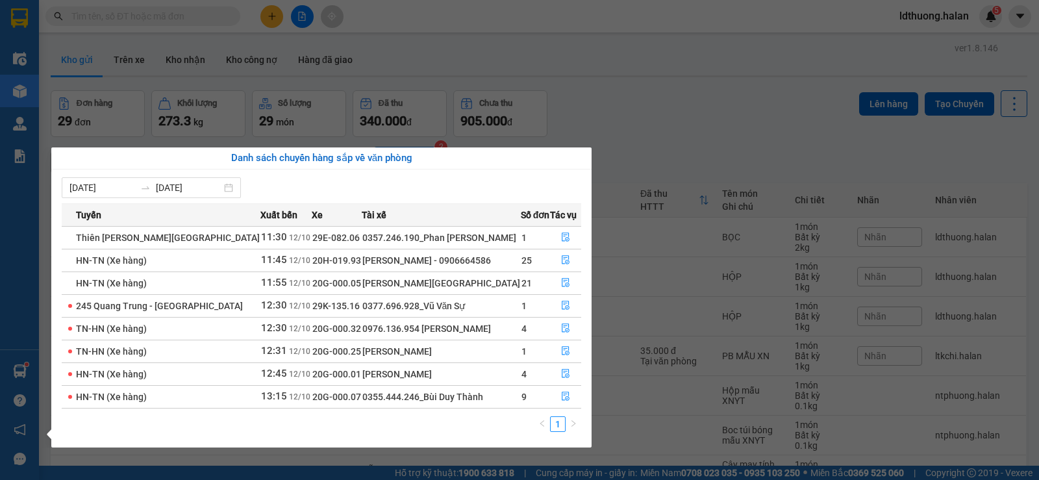
click at [599, 108] on section "Kết quả tìm kiếm ( 280 ) Bộ lọc Mã ĐH Trạng thái Món hàng Thu hộ Tổng cước Chưa…" at bounding box center [519, 240] width 1039 height 480
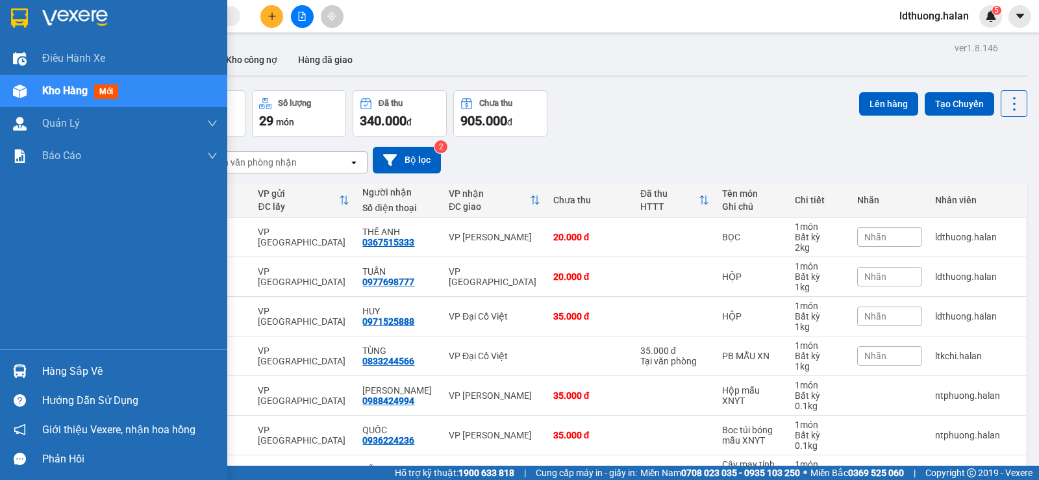
click at [51, 375] on div "Hàng sắp về" at bounding box center [129, 371] width 175 height 19
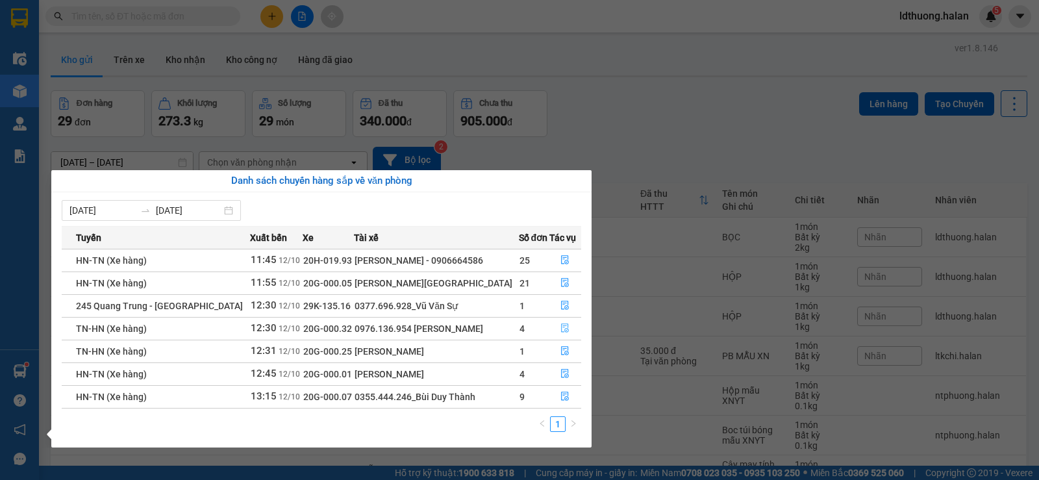
click at [569, 325] on button "button" at bounding box center [565, 328] width 31 height 21
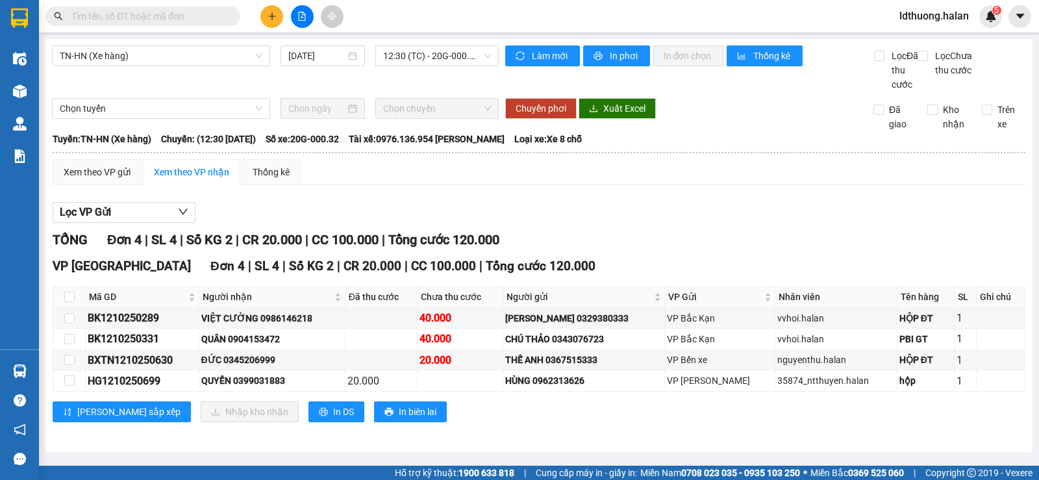
click at [450, 223] on div "Lọc VP Gửi" at bounding box center [539, 212] width 973 height 21
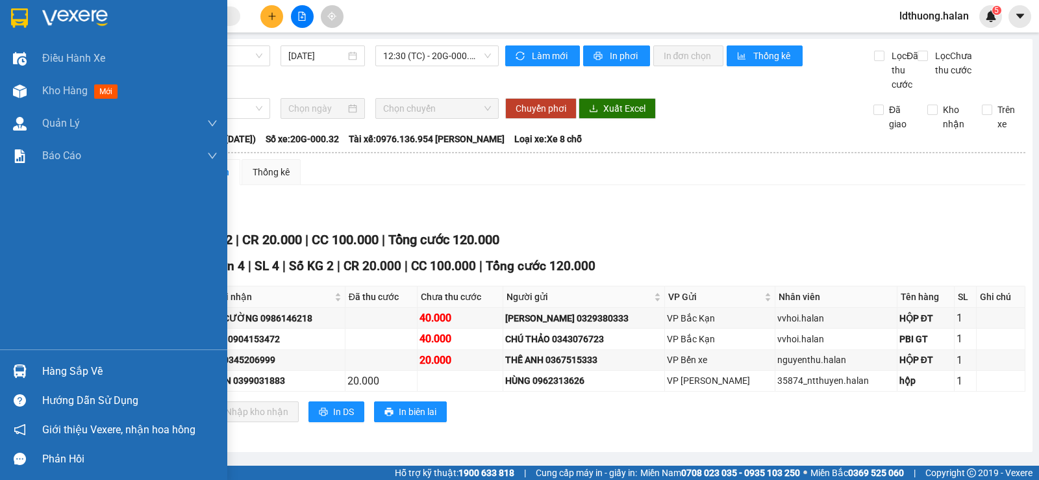
click at [29, 369] on div at bounding box center [19, 371] width 23 height 23
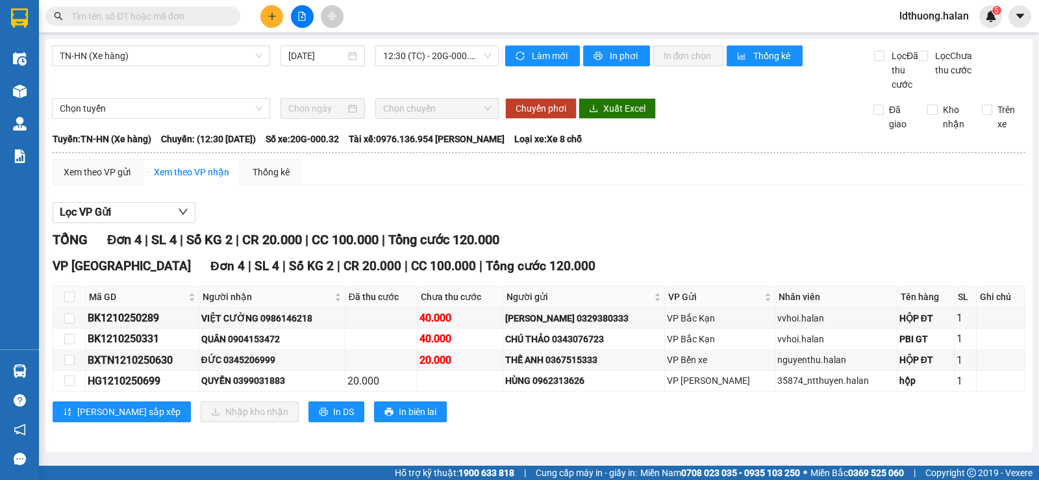
click at [678, 206] on section "Kết quả tìm kiếm ( 280 ) Bộ lọc Mã ĐH Trạng thái Món hàng Thu hộ Tổng cước Chưa…" at bounding box center [519, 240] width 1039 height 480
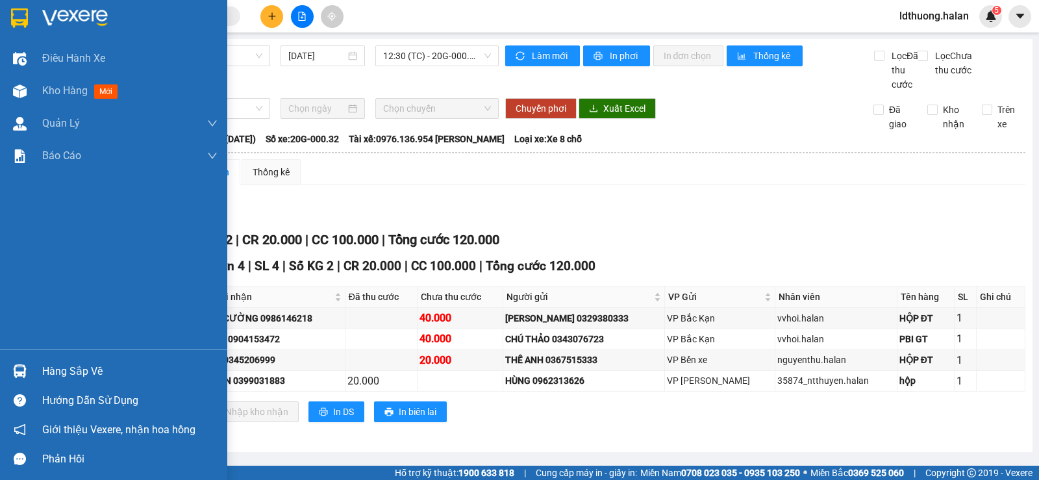
click at [67, 356] on div "Hàng sắp về" at bounding box center [113, 370] width 227 height 29
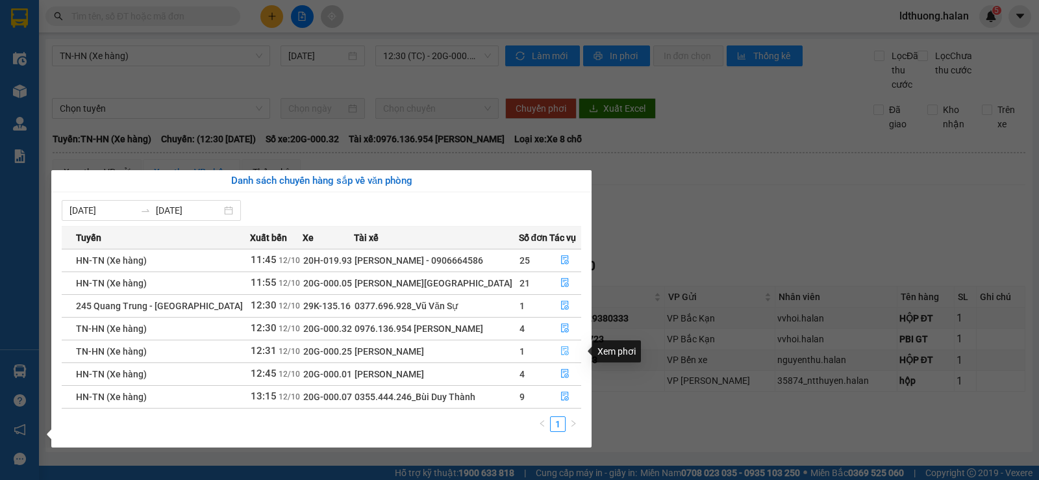
click at [566, 353] on icon "file-done" at bounding box center [566, 351] width 8 height 9
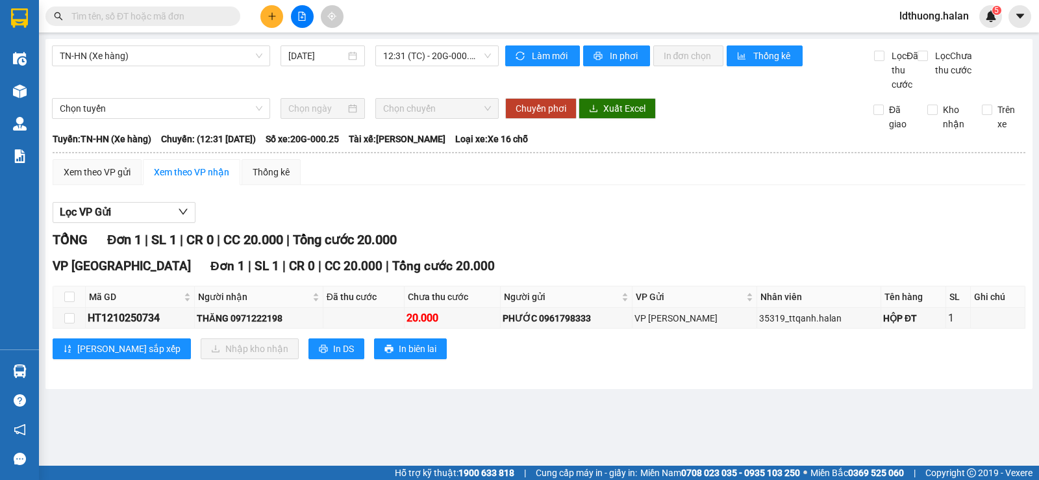
click at [491, 185] on div "Xem theo VP gửi Xem theo VP nhận Thống kê" at bounding box center [539, 172] width 973 height 26
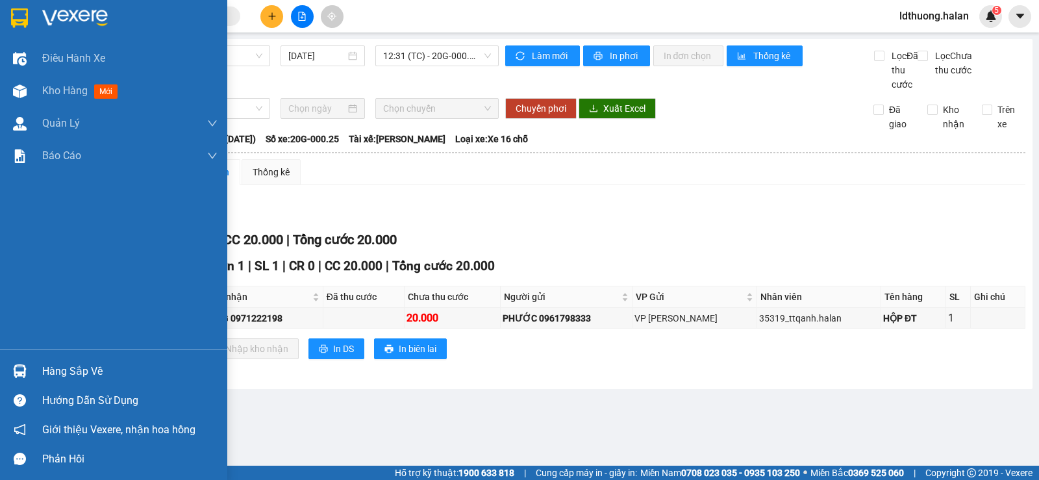
click at [60, 364] on div "Hàng sắp về" at bounding box center [129, 371] width 175 height 19
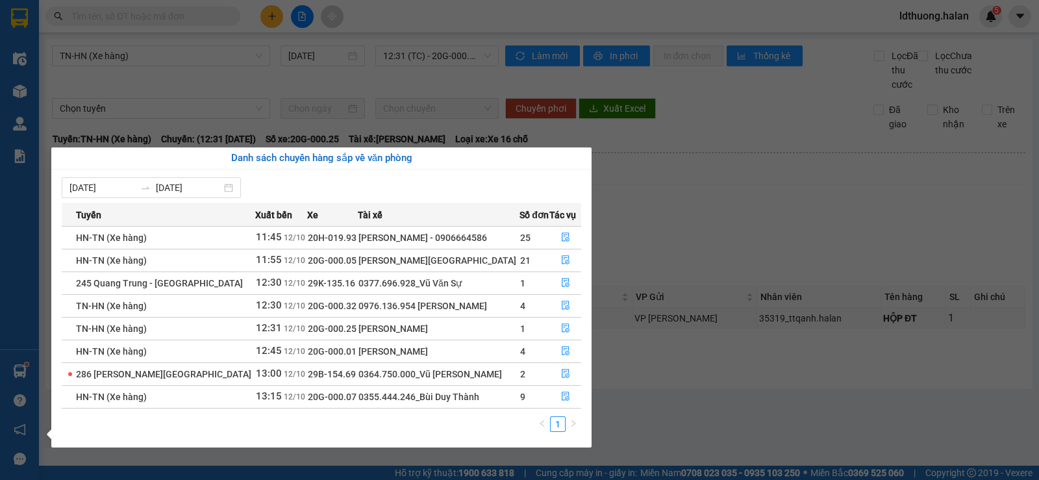
click at [349, 96] on section "Kết quả tìm kiếm ( 280 ) Bộ lọc Mã ĐH Trạng thái Món hàng Thu hộ Tổng cước Chưa…" at bounding box center [519, 240] width 1039 height 480
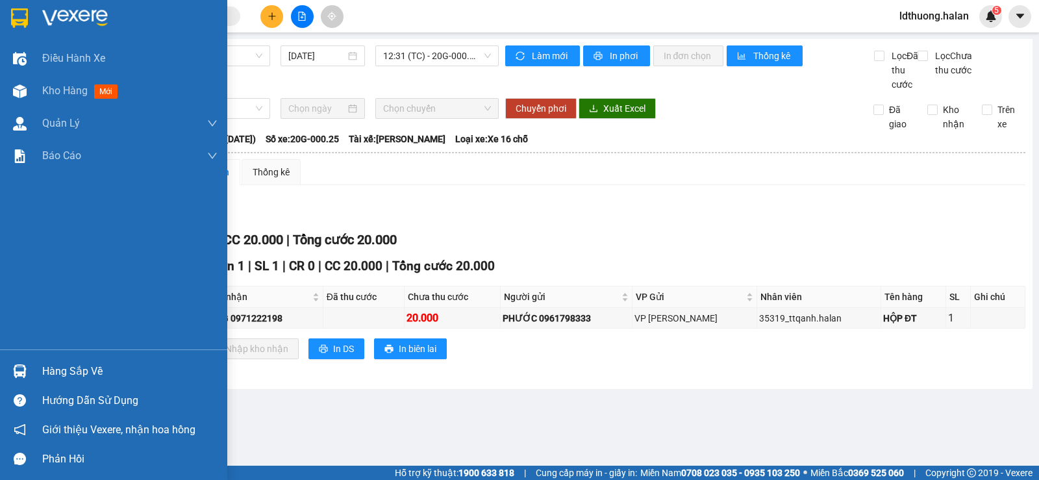
click at [32, 371] on div "Hàng sắp về" at bounding box center [113, 370] width 227 height 29
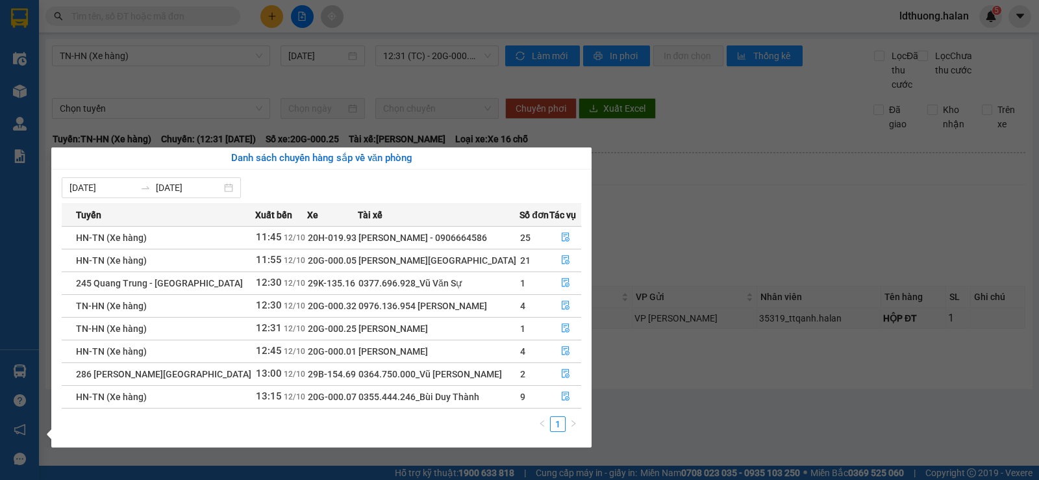
click at [354, 97] on section "Kết quả tìm kiếm ( 280 ) Bộ lọc Mã ĐH Trạng thái Món hàng Thu hộ Tổng cước Chưa…" at bounding box center [519, 240] width 1039 height 480
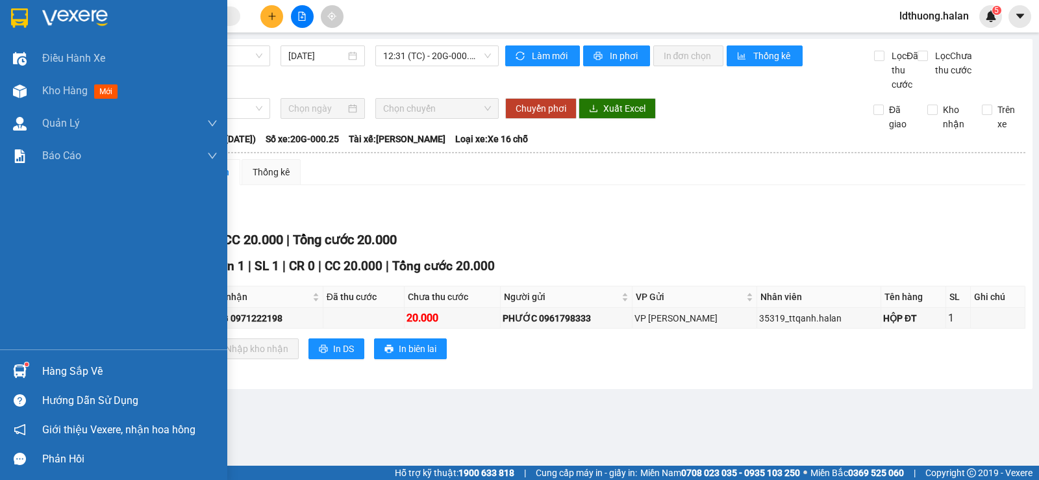
click at [48, 369] on div "Hàng sắp về" at bounding box center [129, 371] width 175 height 19
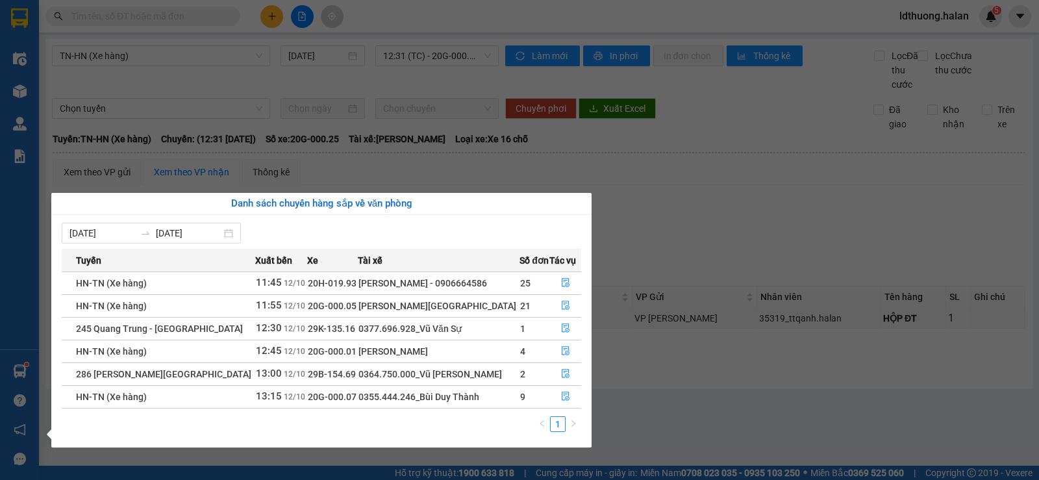
click at [414, 139] on section "Kết quả tìm kiếm ( 280 ) Bộ lọc Mã ĐH Trạng thái Món hàng Thu hộ Tổng cước Chưa…" at bounding box center [519, 240] width 1039 height 480
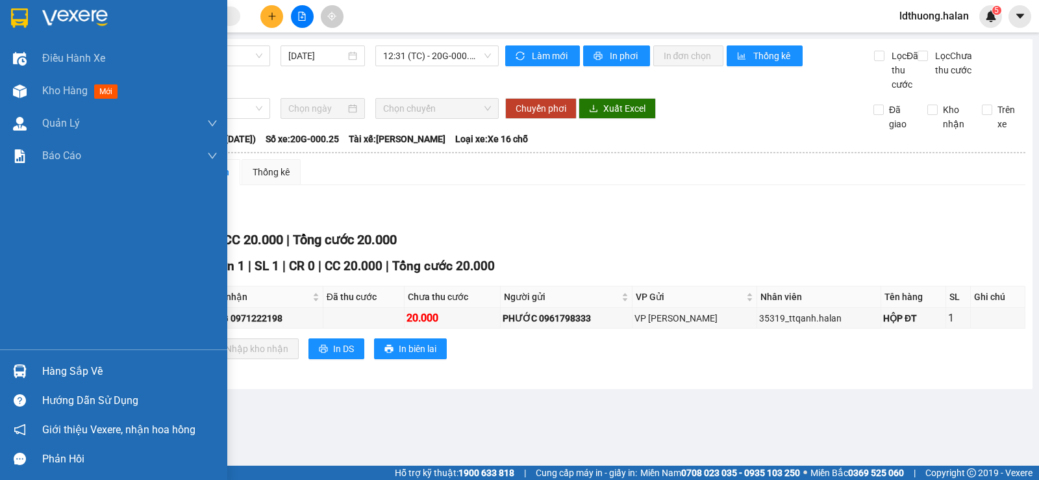
click at [49, 386] on div "Hướng dẫn sử dụng" at bounding box center [113, 400] width 227 height 29
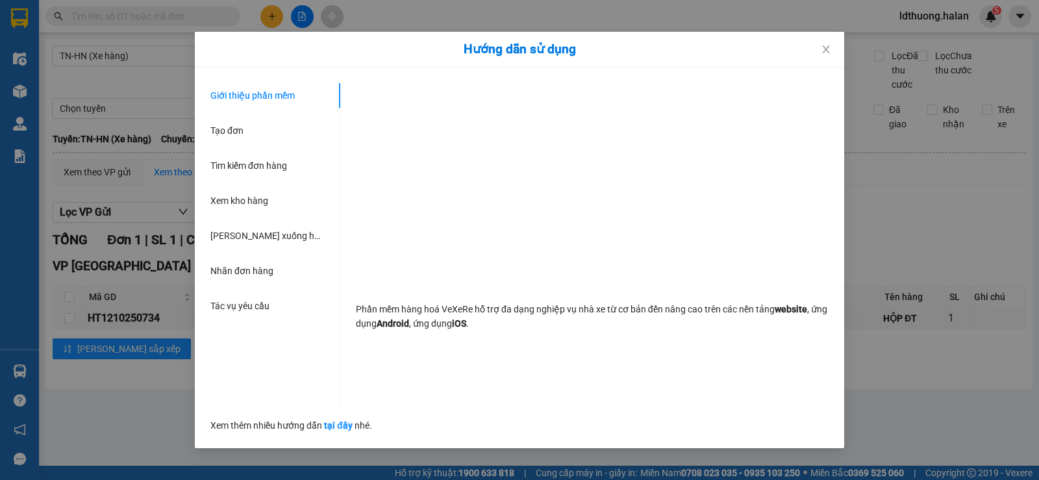
drag, startPoint x: 51, startPoint y: 360, endPoint x: 26, endPoint y: 369, distance: 27.1
click at [51, 360] on div "Hướng dẫn sử dụng Giới thiệu phần mềm Tạo đơn Tìm kiếm đơn hàng Xem kho hàng Lê…" at bounding box center [519, 240] width 1039 height 480
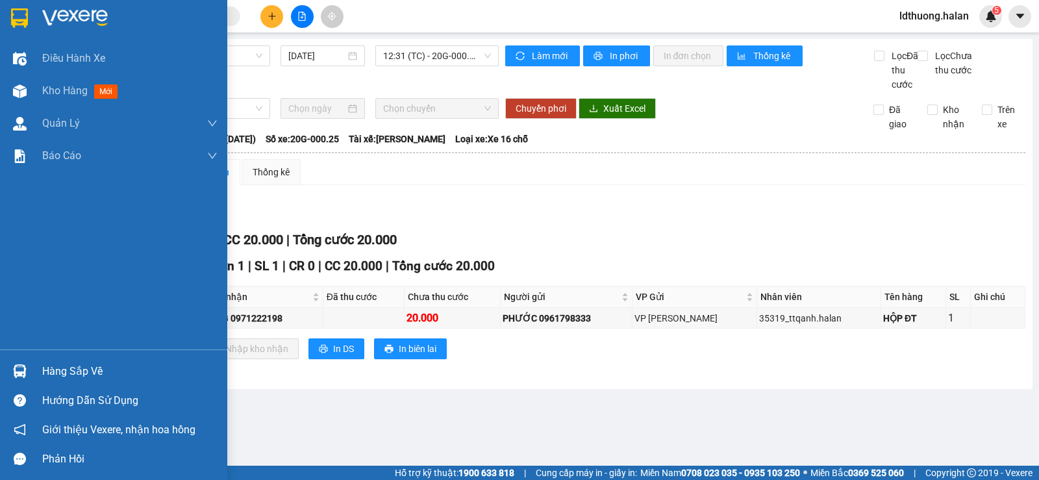
click at [26, 369] on img at bounding box center [20, 371] width 14 height 14
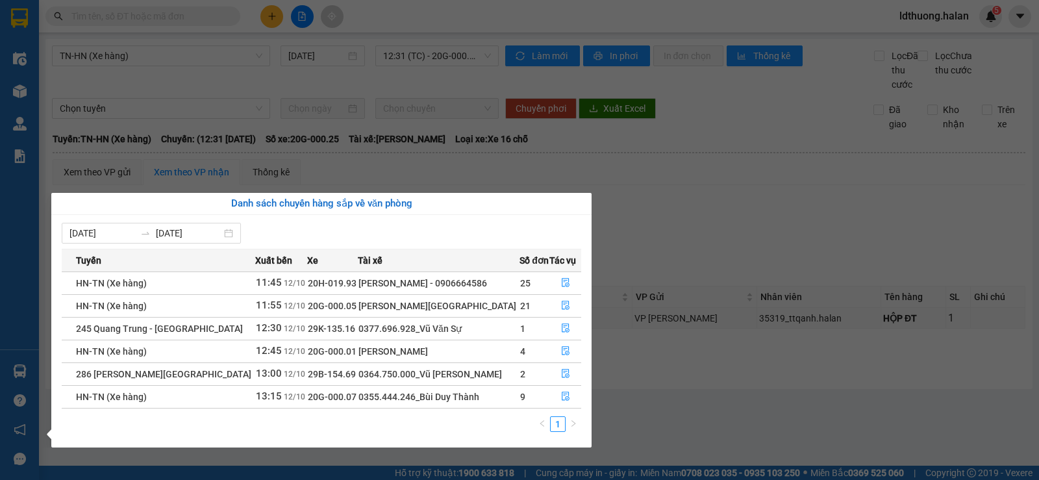
click at [437, 151] on section "Kết quả tìm kiếm ( 280 ) Bộ lọc Mã ĐH Trạng thái Món hàng Thu hộ Tổng cước Chưa…" at bounding box center [519, 240] width 1039 height 480
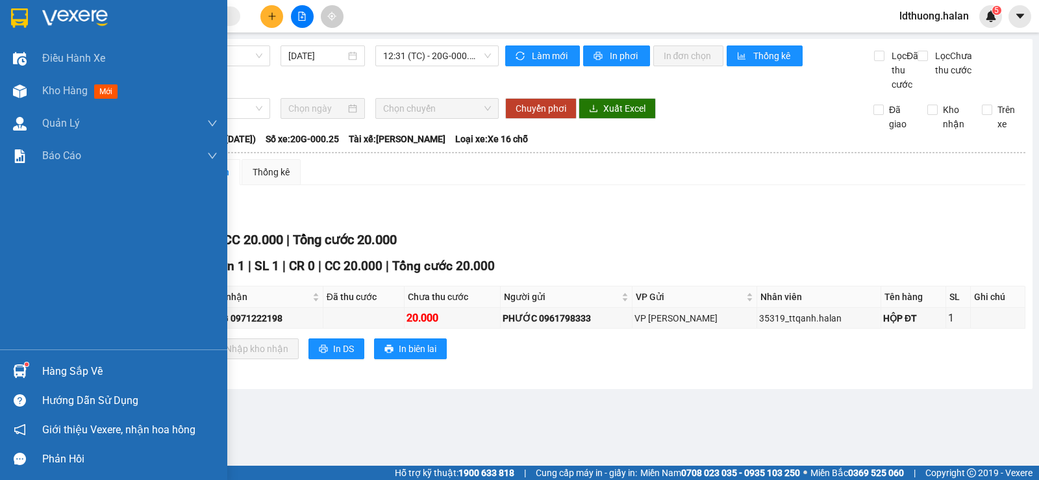
click at [64, 371] on div "Hàng sắp về" at bounding box center [129, 371] width 175 height 19
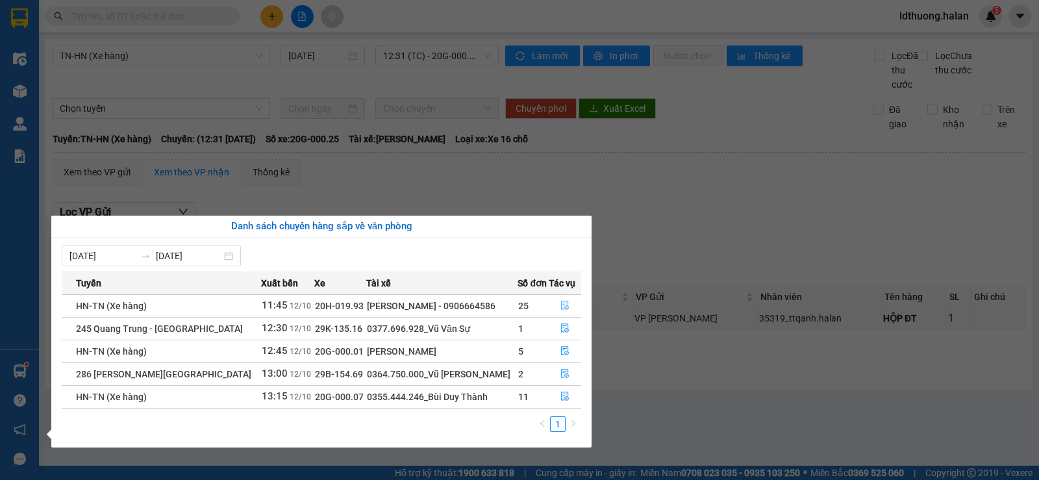
click at [562, 305] on icon "file-done" at bounding box center [564, 305] width 9 height 9
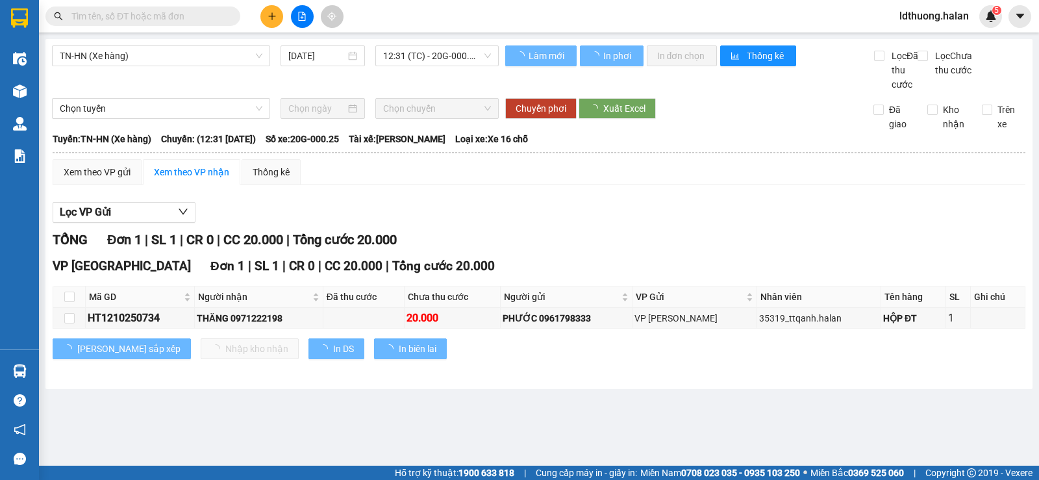
click at [443, 219] on div "Lọc VP Gửi" at bounding box center [539, 212] width 973 height 21
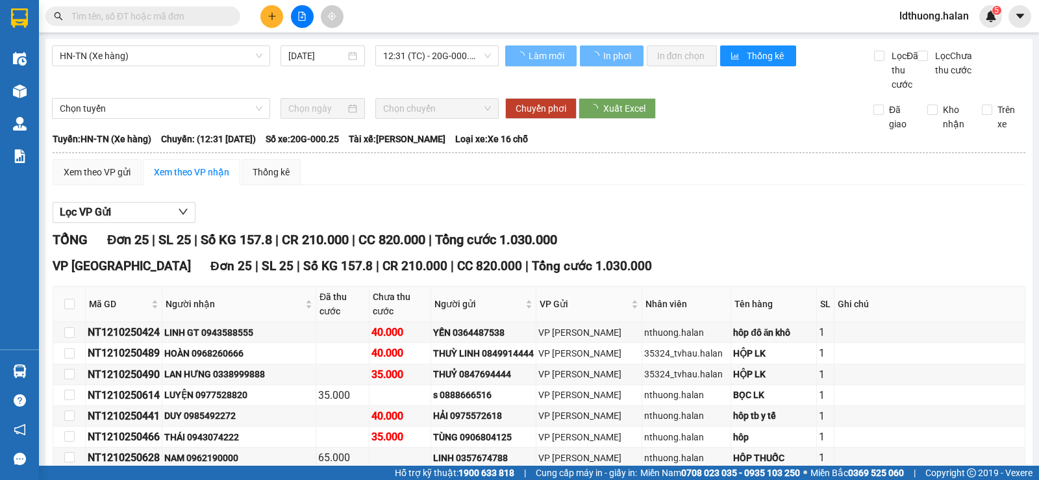
click at [445, 219] on div "Lọc VP Gửi" at bounding box center [539, 212] width 973 height 21
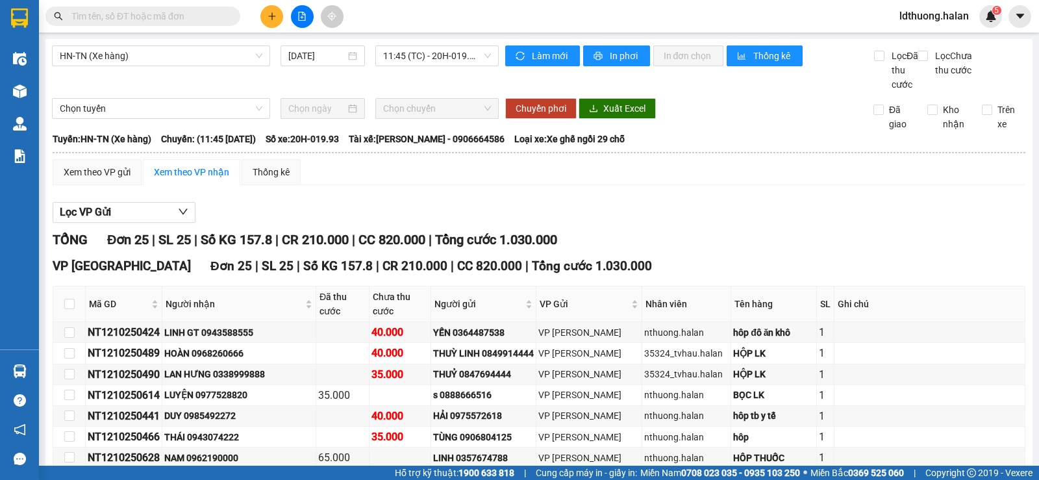
click at [906, 15] on span "ldthuong.halan" at bounding box center [934, 16] width 90 height 16
click at [929, 36] on span "Đăng xuất" at bounding box center [940, 40] width 64 height 14
